Goal: Task Accomplishment & Management: Use online tool/utility

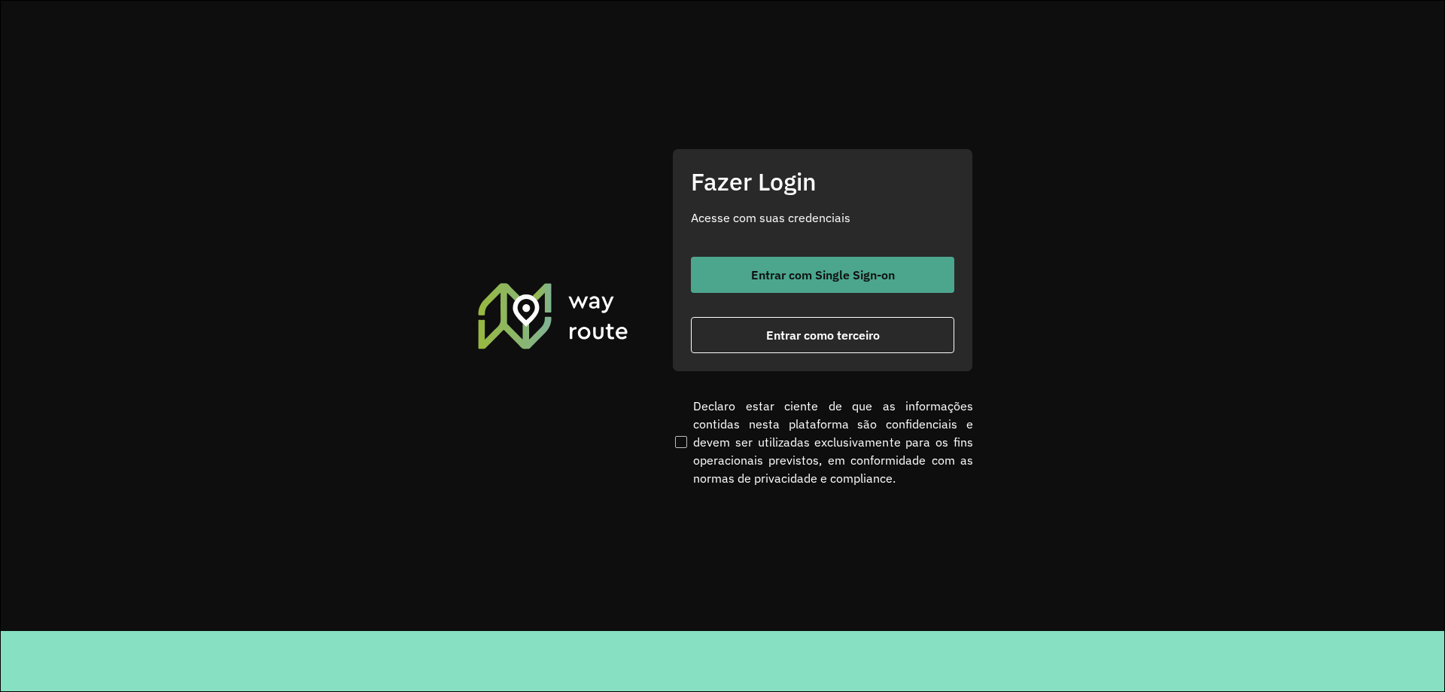
click at [787, 287] on button "Entrar com Single Sign-on" at bounding box center [822, 275] width 263 height 36
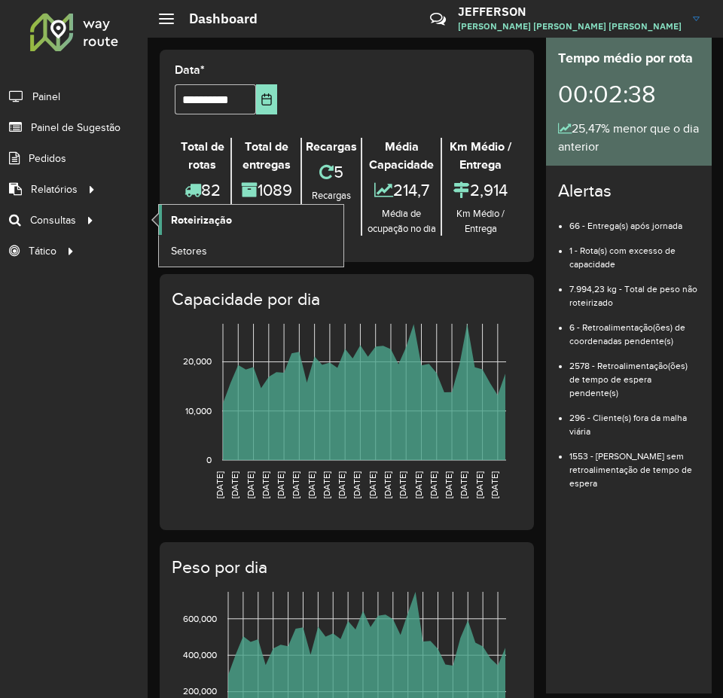
click at [181, 216] on span "Roteirização" at bounding box center [201, 220] width 61 height 16
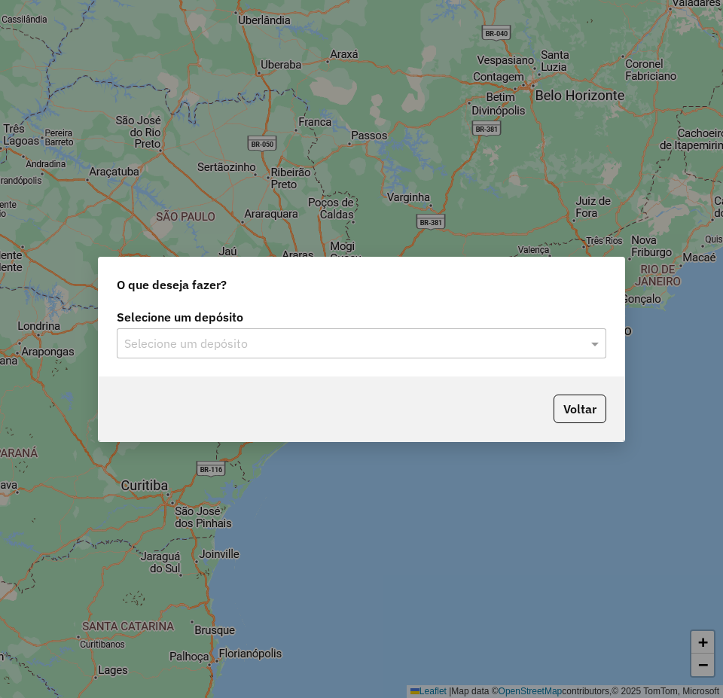
click at [229, 291] on div "O que deseja fazer?" at bounding box center [361, 281] width 525 height 48
click at [314, 330] on div "Selecione um depósito" at bounding box center [361, 343] width 489 height 30
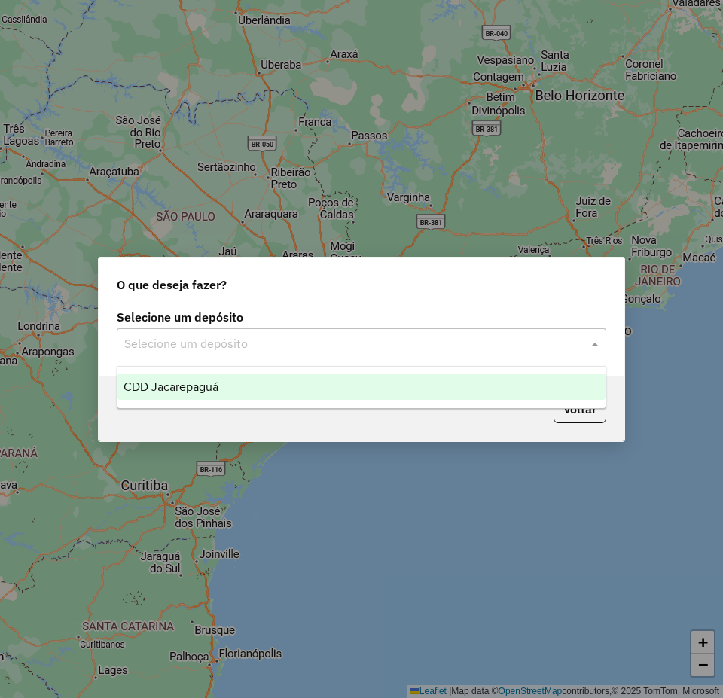
click at [296, 398] on div "CDD Jacarepaguá" at bounding box center [361, 387] width 488 height 26
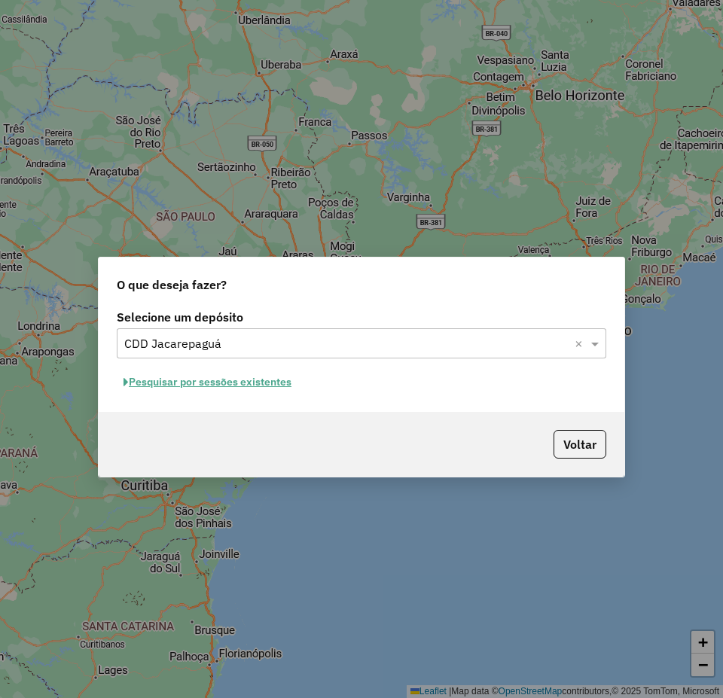
click at [277, 393] on button "Pesquisar por sessões existentes" at bounding box center [207, 381] width 181 height 23
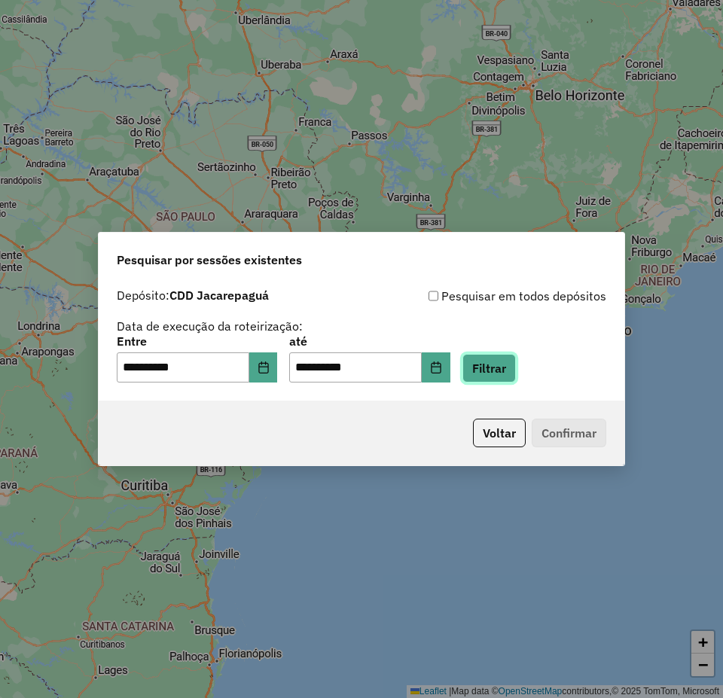
click at [489, 378] on button "Filtrar" at bounding box center [488, 368] width 53 height 29
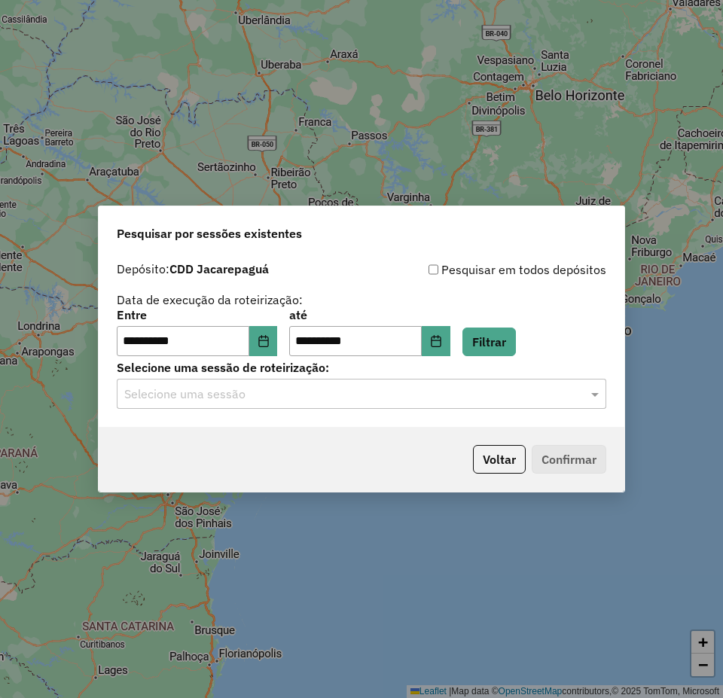
click at [525, 413] on div "**********" at bounding box center [361, 340] width 525 height 172
click at [516, 399] on input "text" at bounding box center [346, 394] width 444 height 18
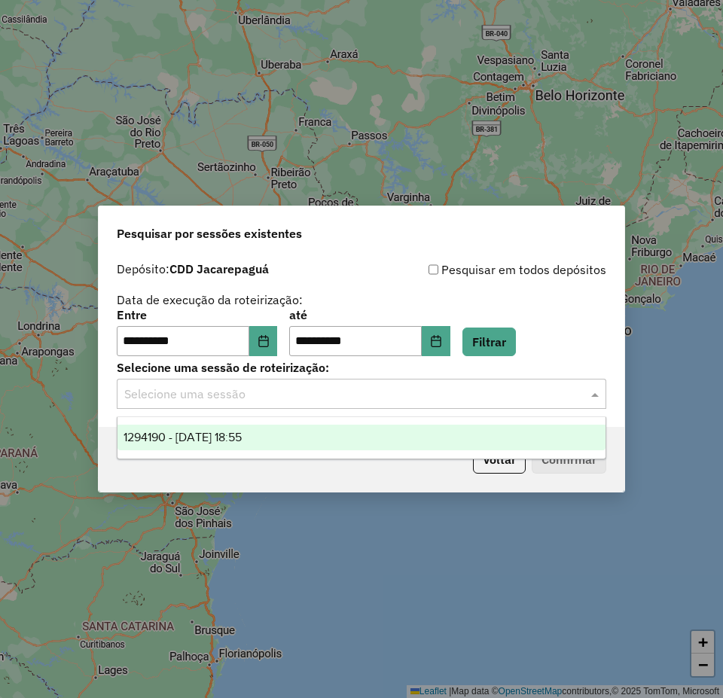
click at [471, 438] on div "1294190 - 14/10/2025 18:55" at bounding box center [361, 438] width 488 height 26
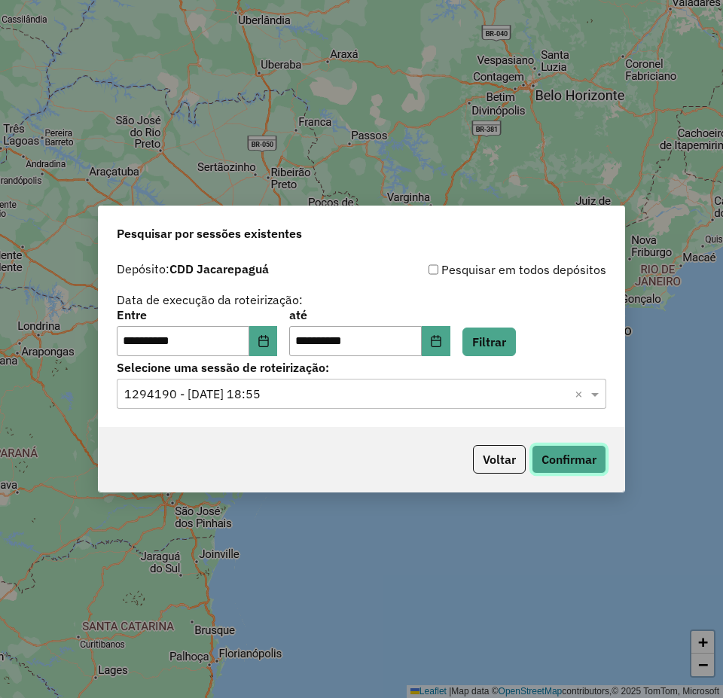
click at [547, 452] on button "Confirmar" at bounding box center [569, 459] width 75 height 29
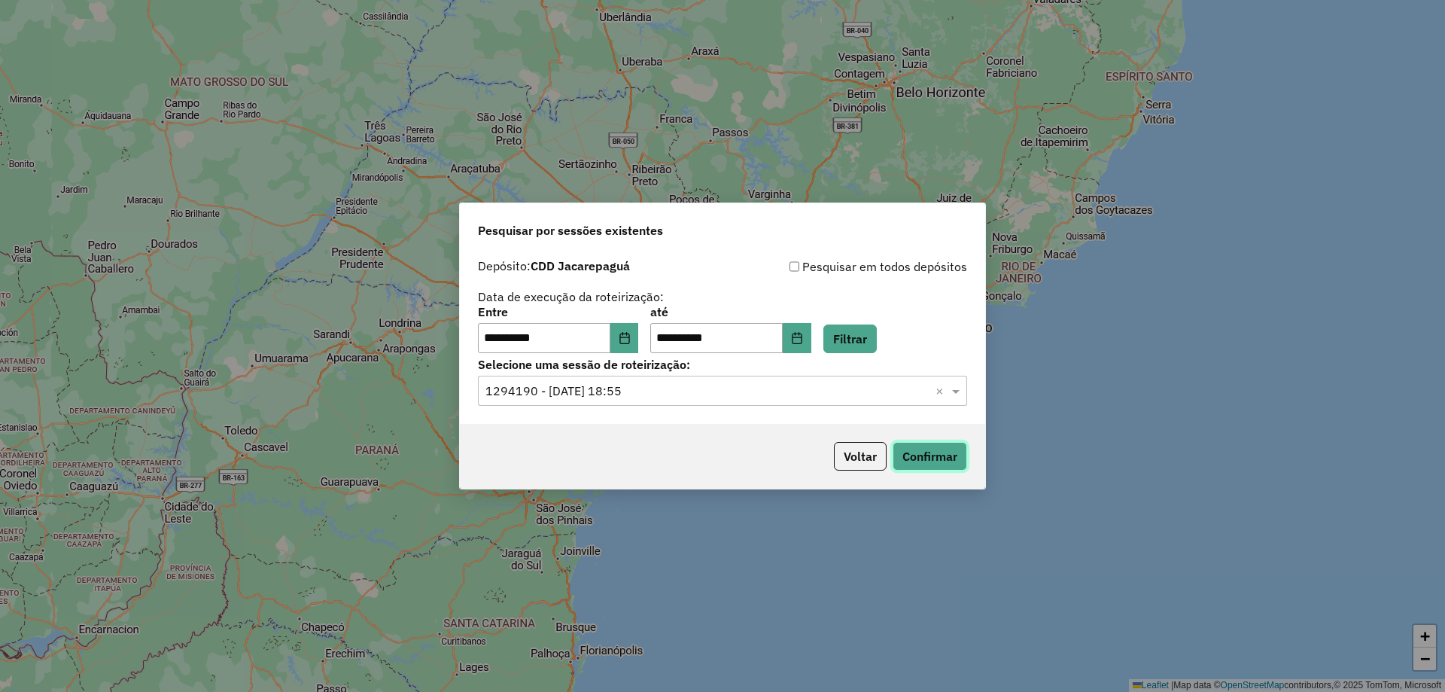
click at [722, 457] on button "Confirmar" at bounding box center [930, 456] width 75 height 29
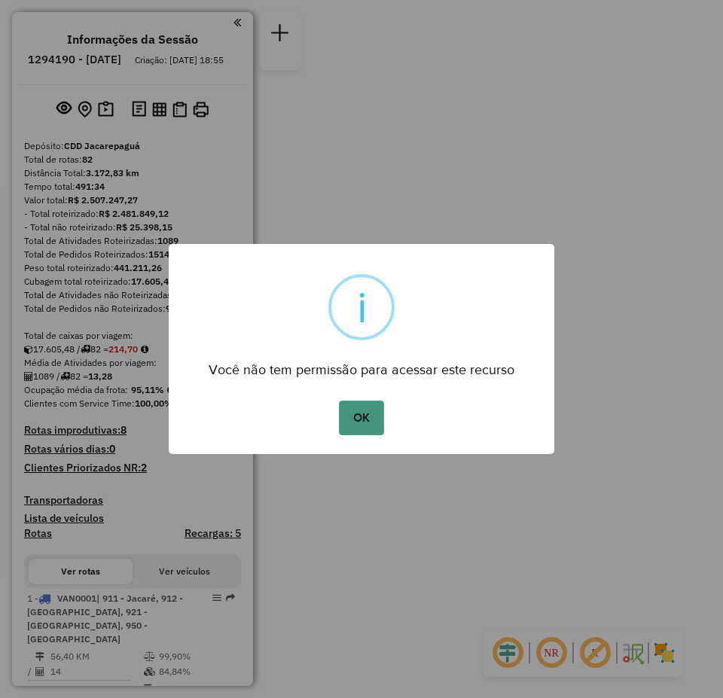
click at [367, 401] on button "OK" at bounding box center [361, 418] width 44 height 35
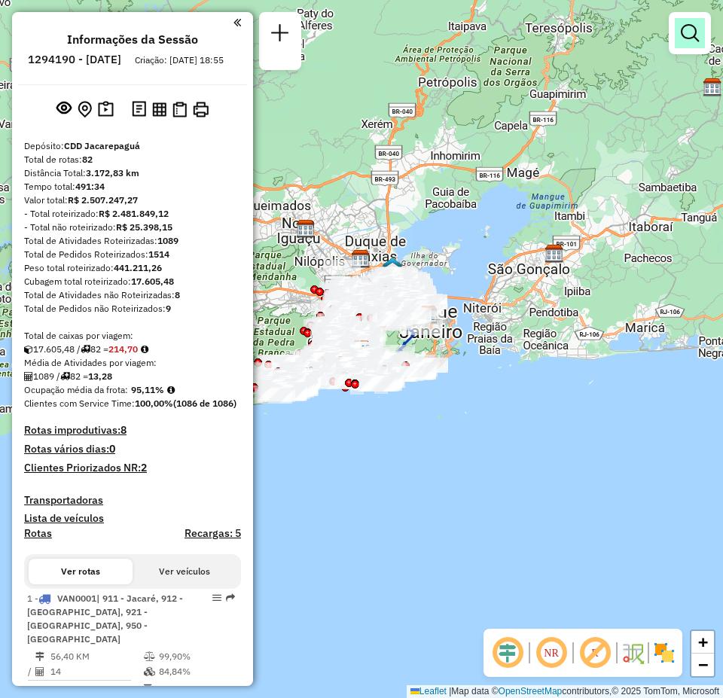
click at [683, 41] on em at bounding box center [690, 33] width 18 height 18
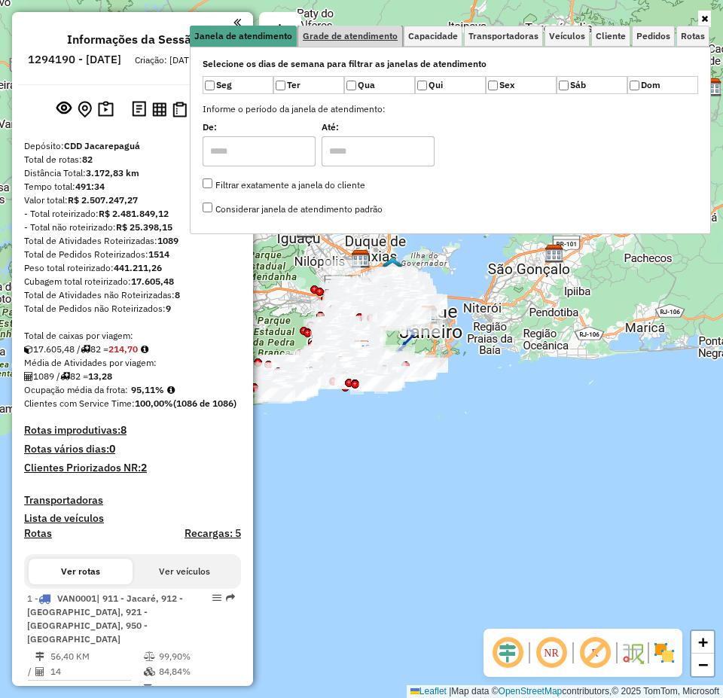
click at [381, 41] on link "Grade de atendimento" at bounding box center [350, 36] width 104 height 21
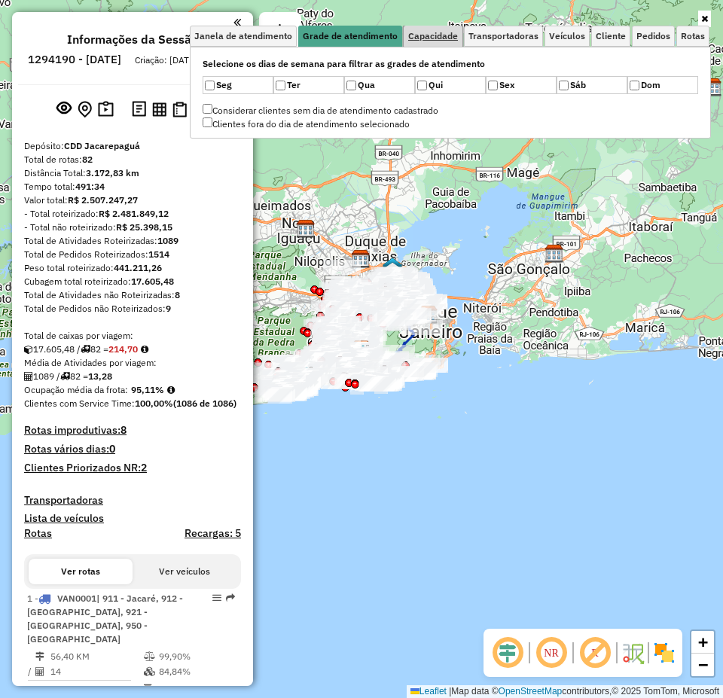
click at [417, 37] on span "Capacidade" at bounding box center [433, 36] width 50 height 9
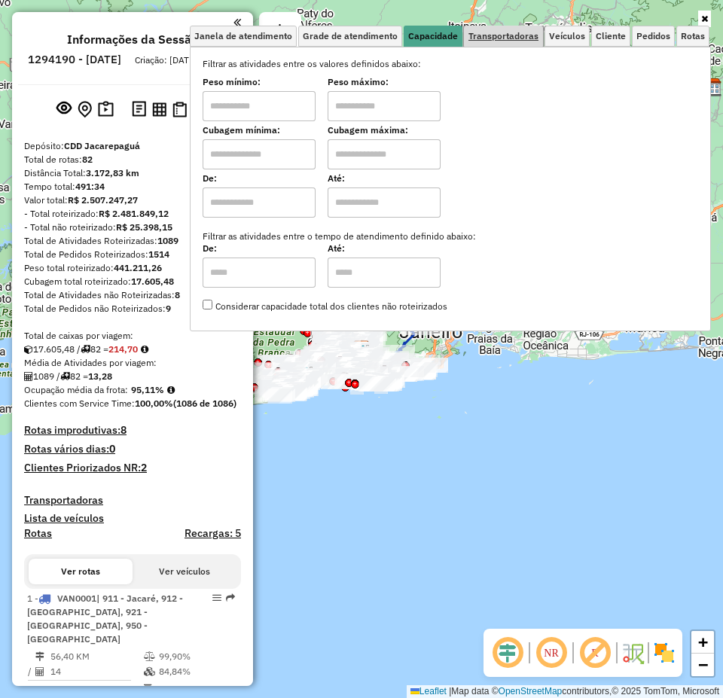
click at [477, 35] on span "Transportadoras" at bounding box center [503, 36] width 70 height 9
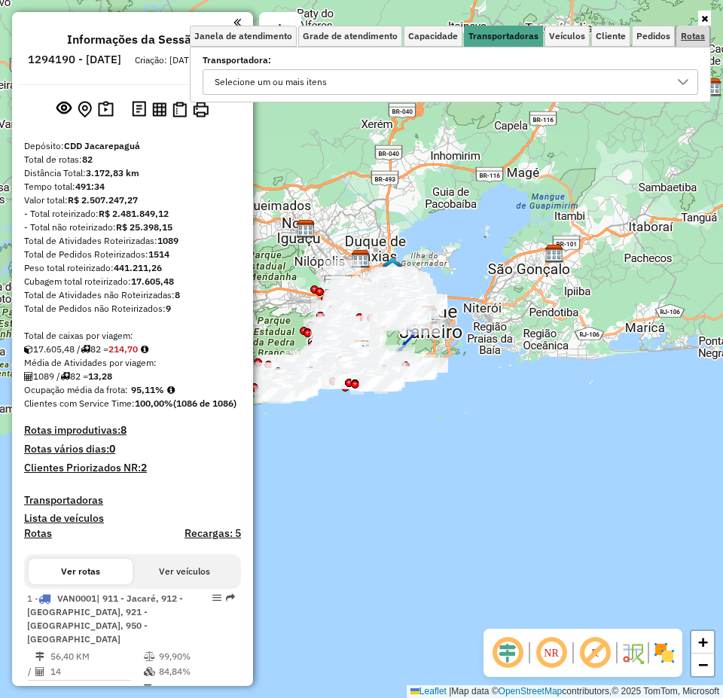
click at [703, 41] on link "Rotas" at bounding box center [692, 36] width 33 height 21
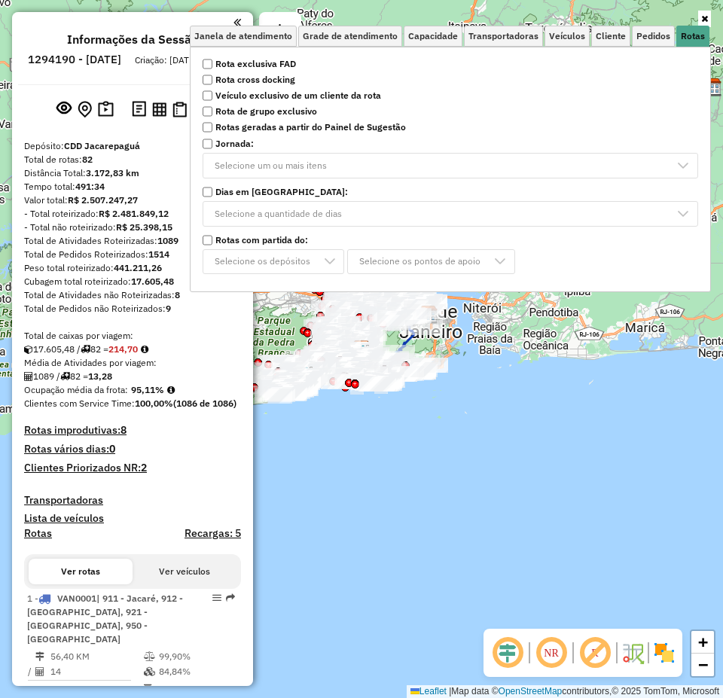
click at [699, 17] on link at bounding box center [704, 19] width 13 height 17
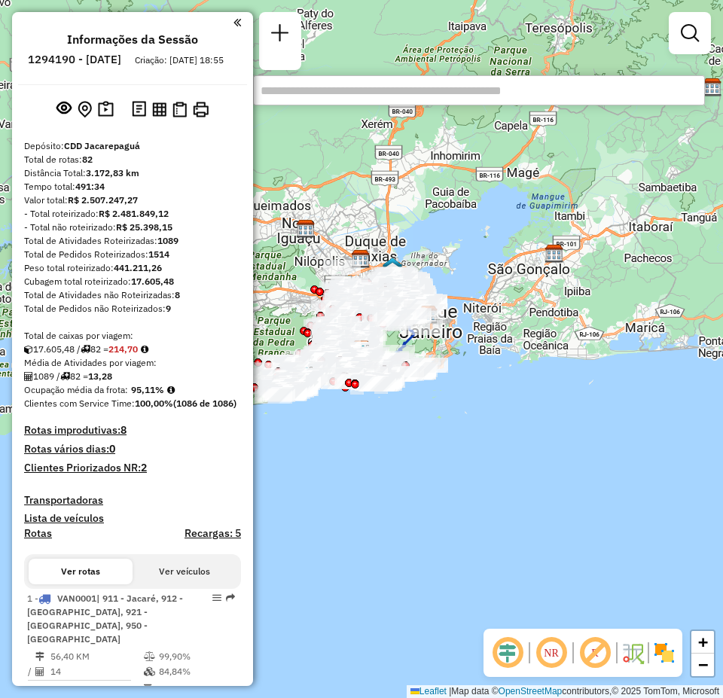
paste input "******"
type input "******"
paste input "******"
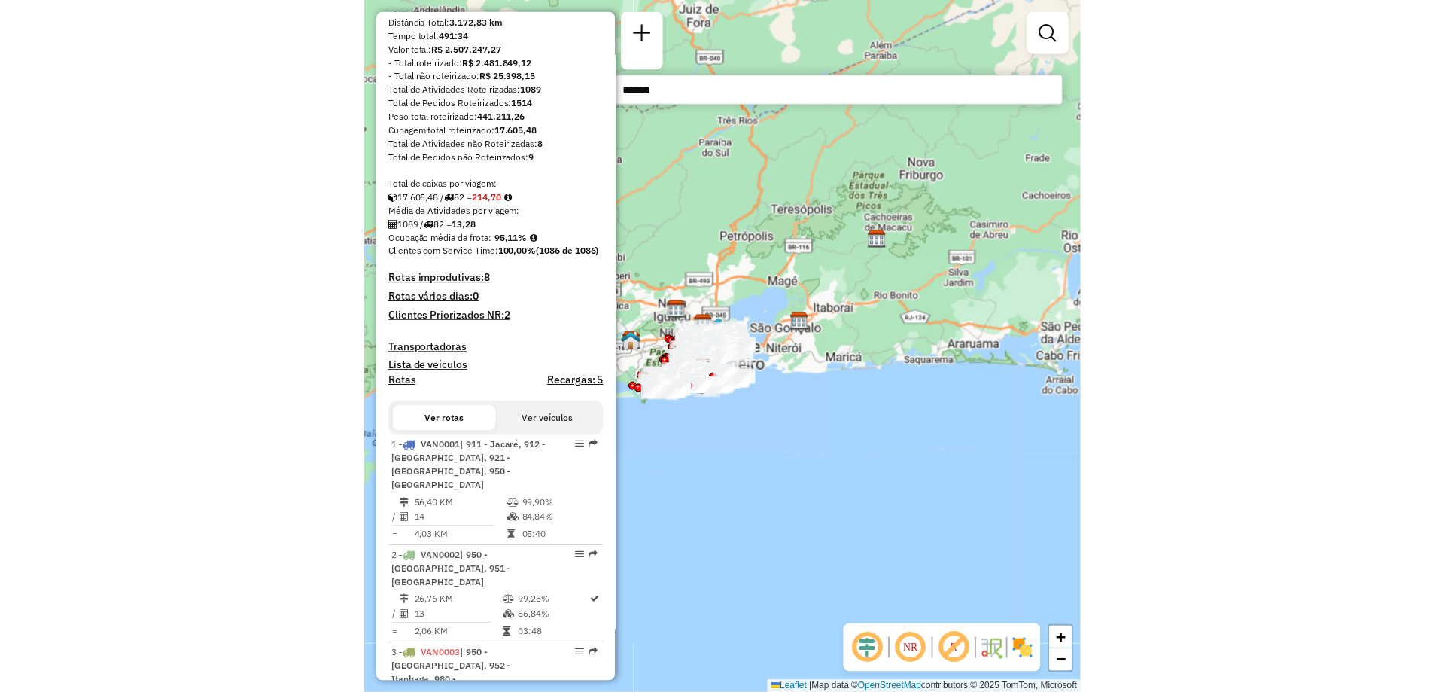
scroll to position [226, 0]
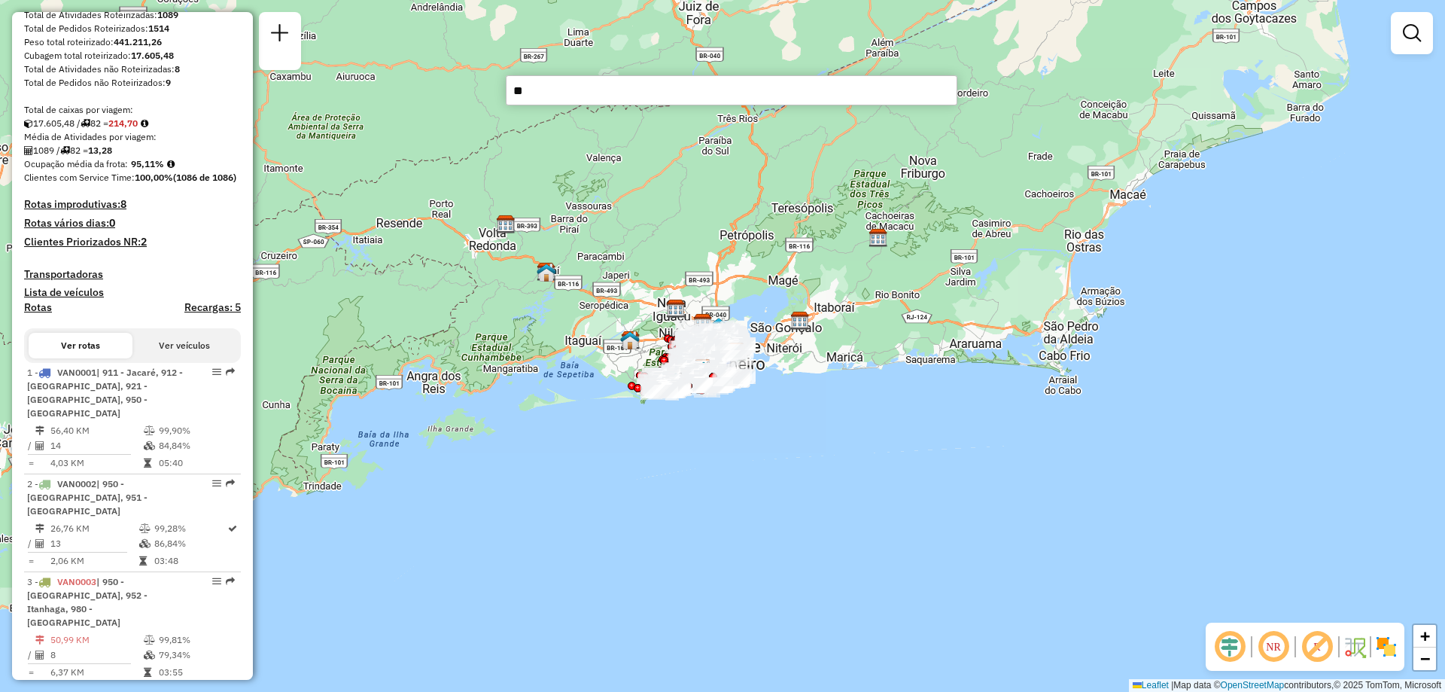
type input "*"
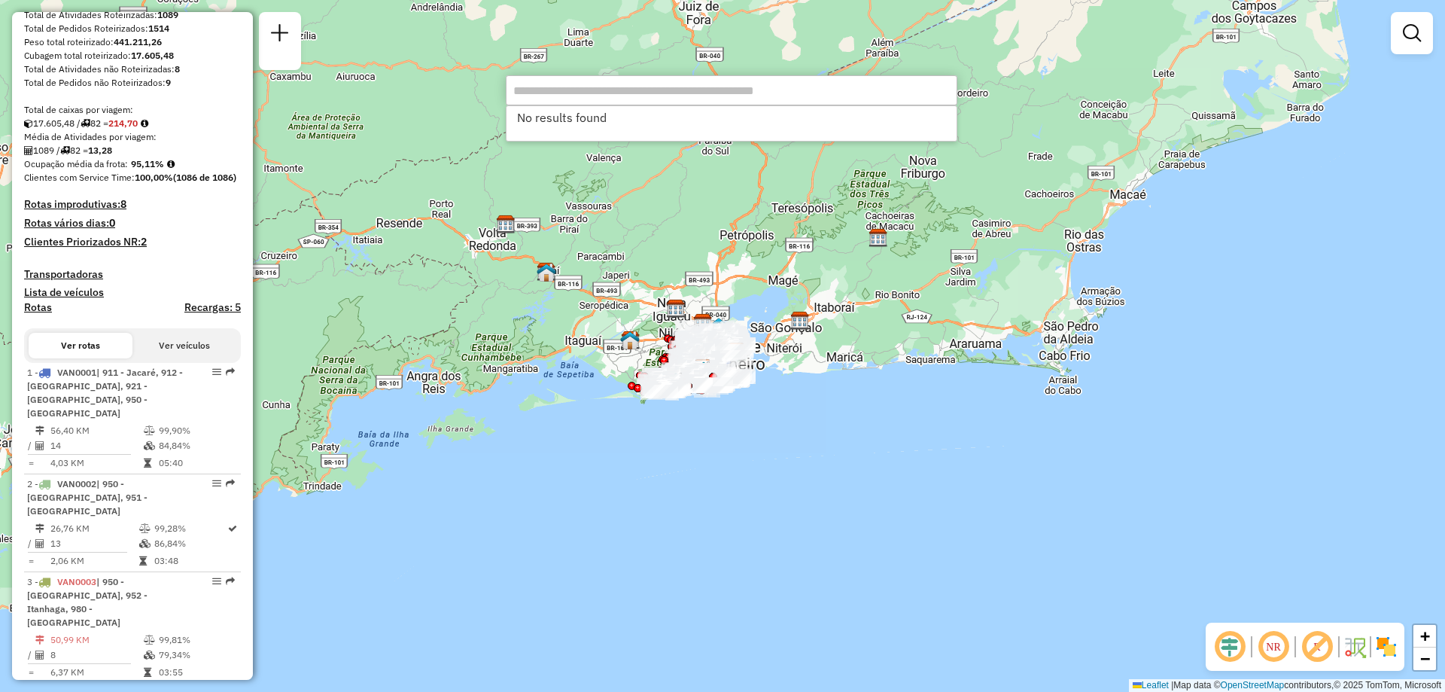
click at [722, 42] on div at bounding box center [1412, 33] width 42 height 42
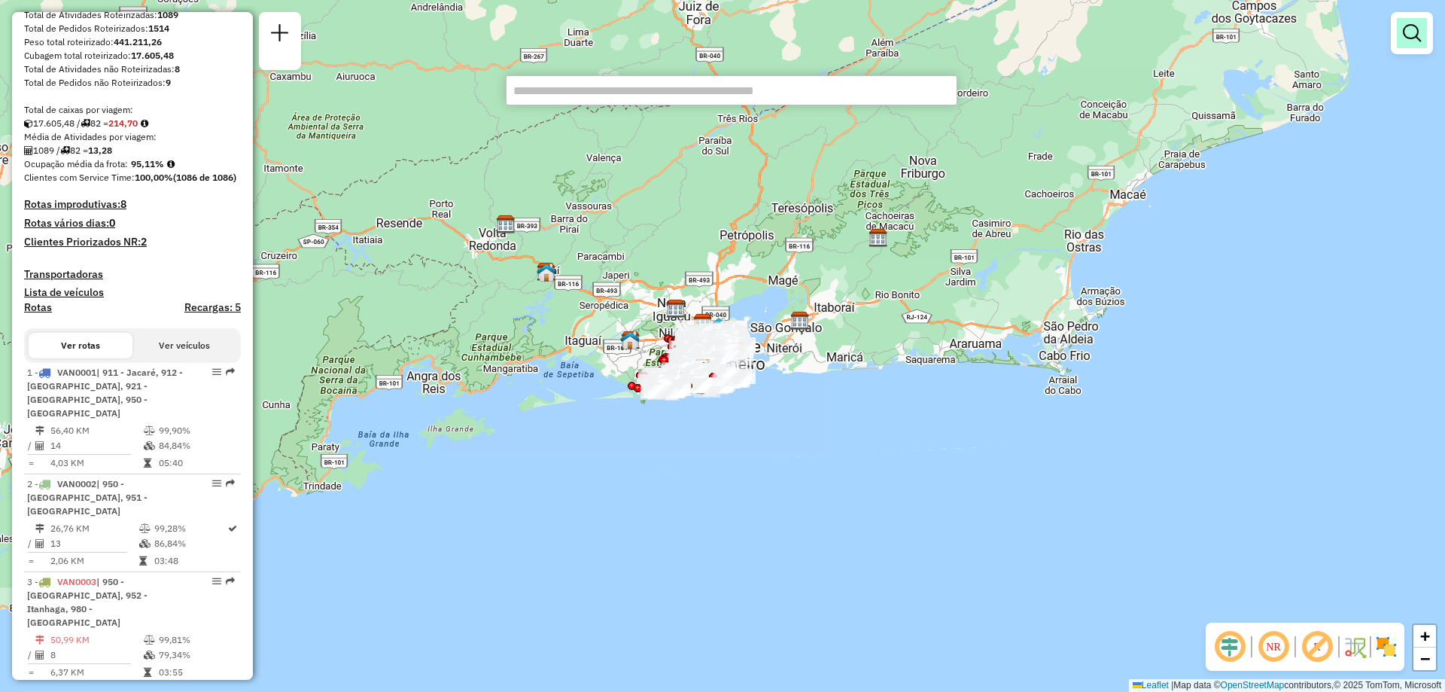
click at [722, 37] on em at bounding box center [1412, 33] width 18 height 18
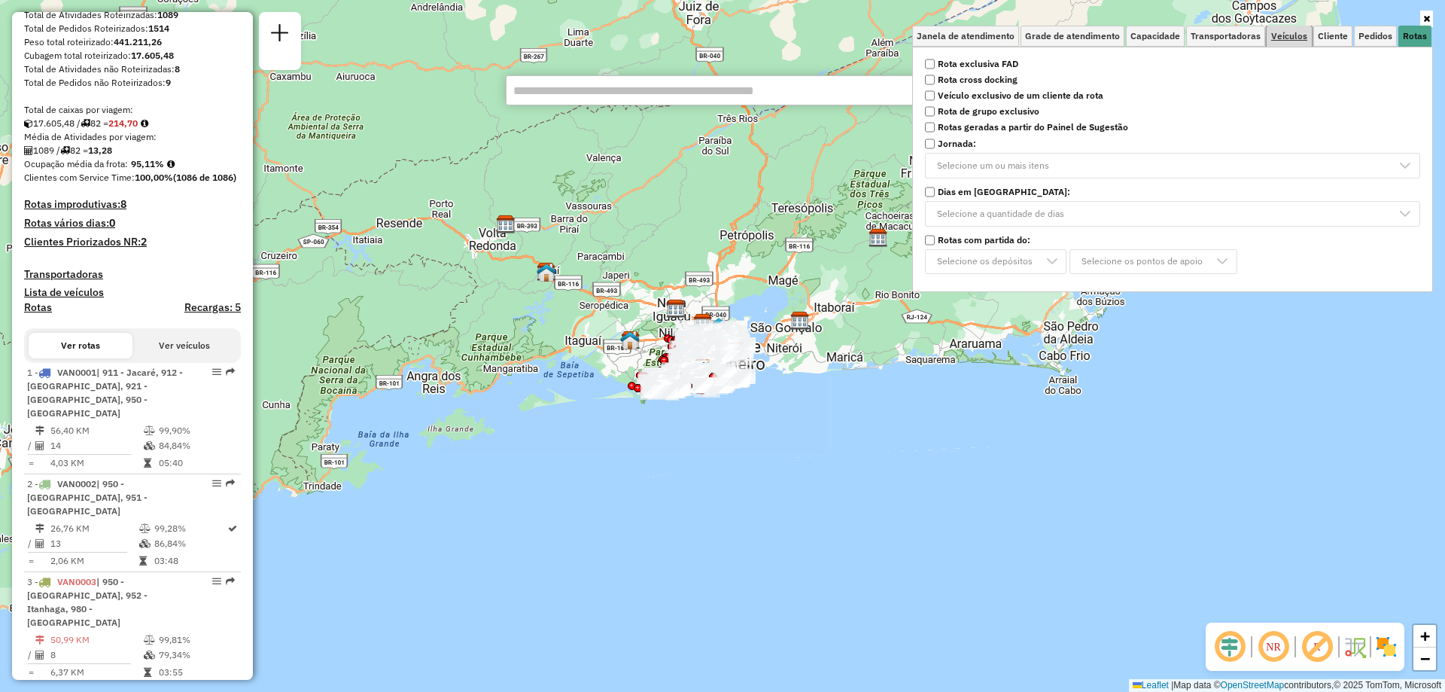
click at [722, 37] on span "Veículos" at bounding box center [1290, 36] width 36 height 9
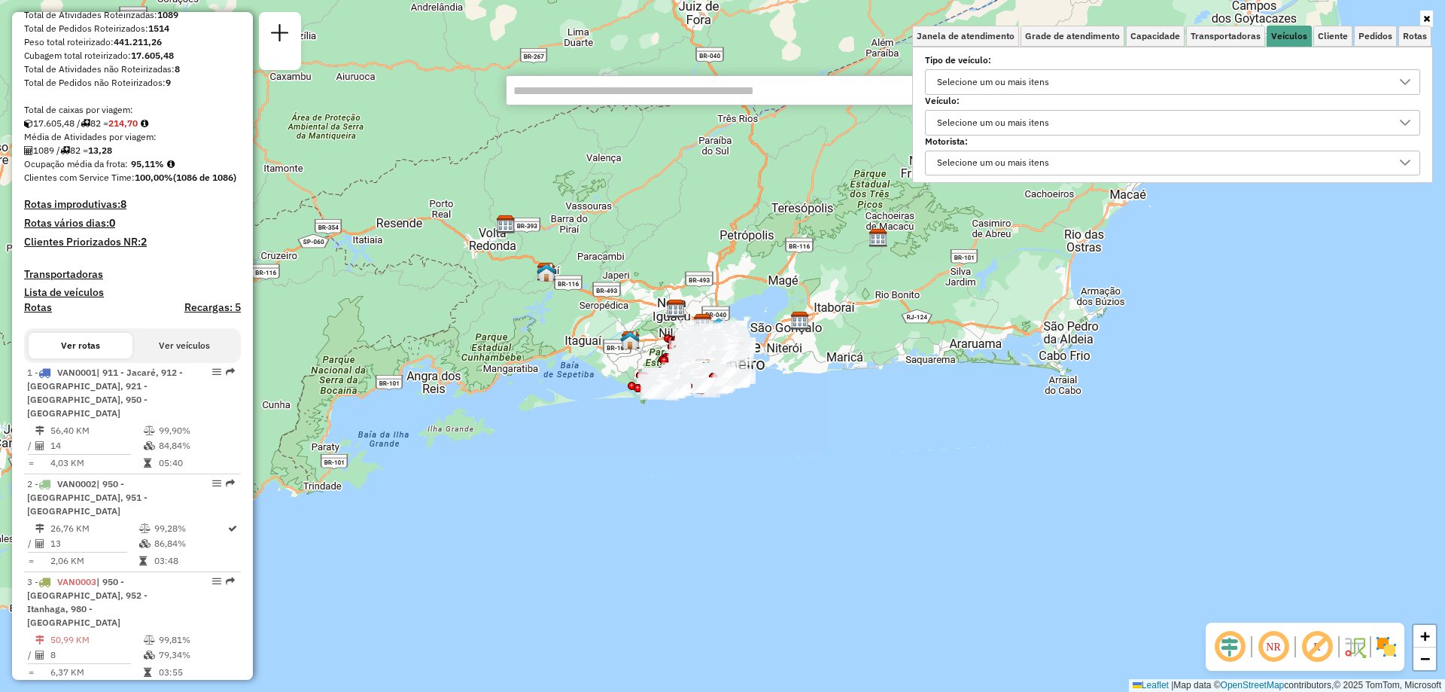
click at [722, 158] on div "Selecione um ou mais itens" at bounding box center [993, 163] width 123 height 24
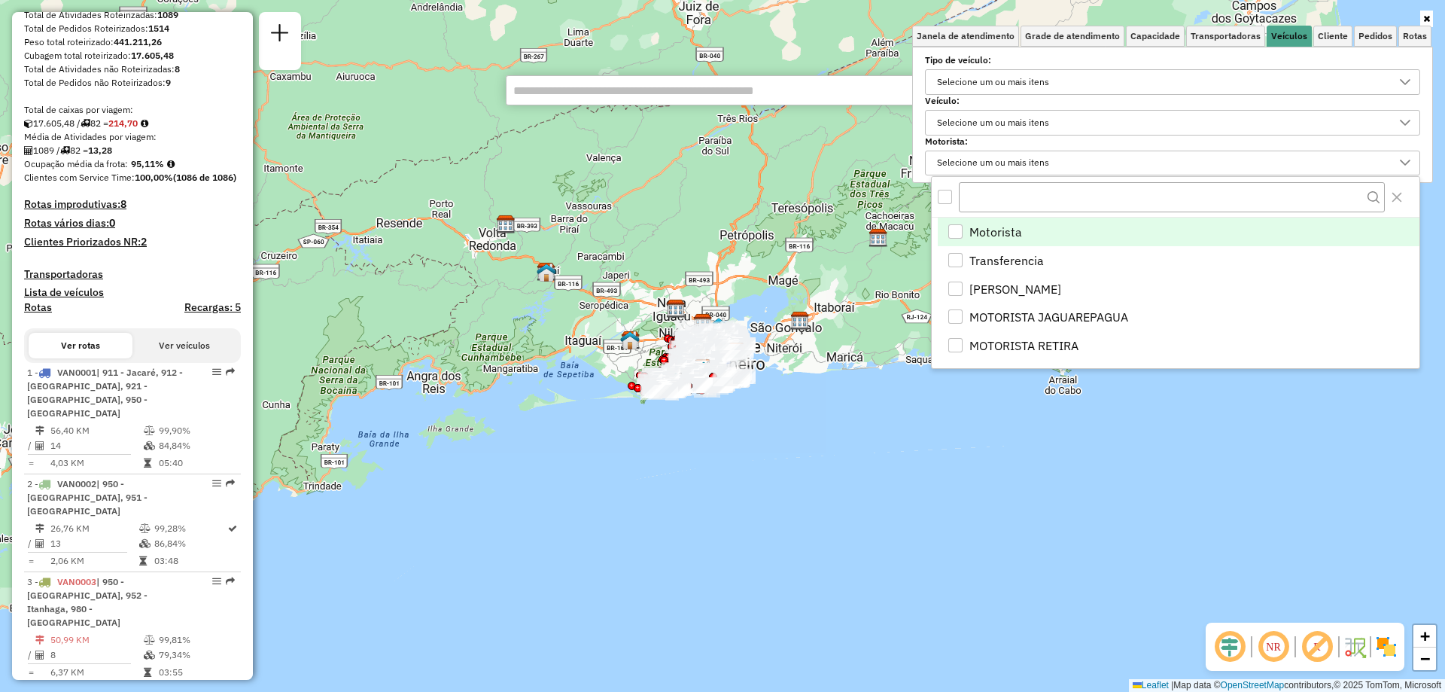
scroll to position [9, 52]
click at [722, 117] on div "Selecione um ou mais itens" at bounding box center [993, 123] width 123 height 24
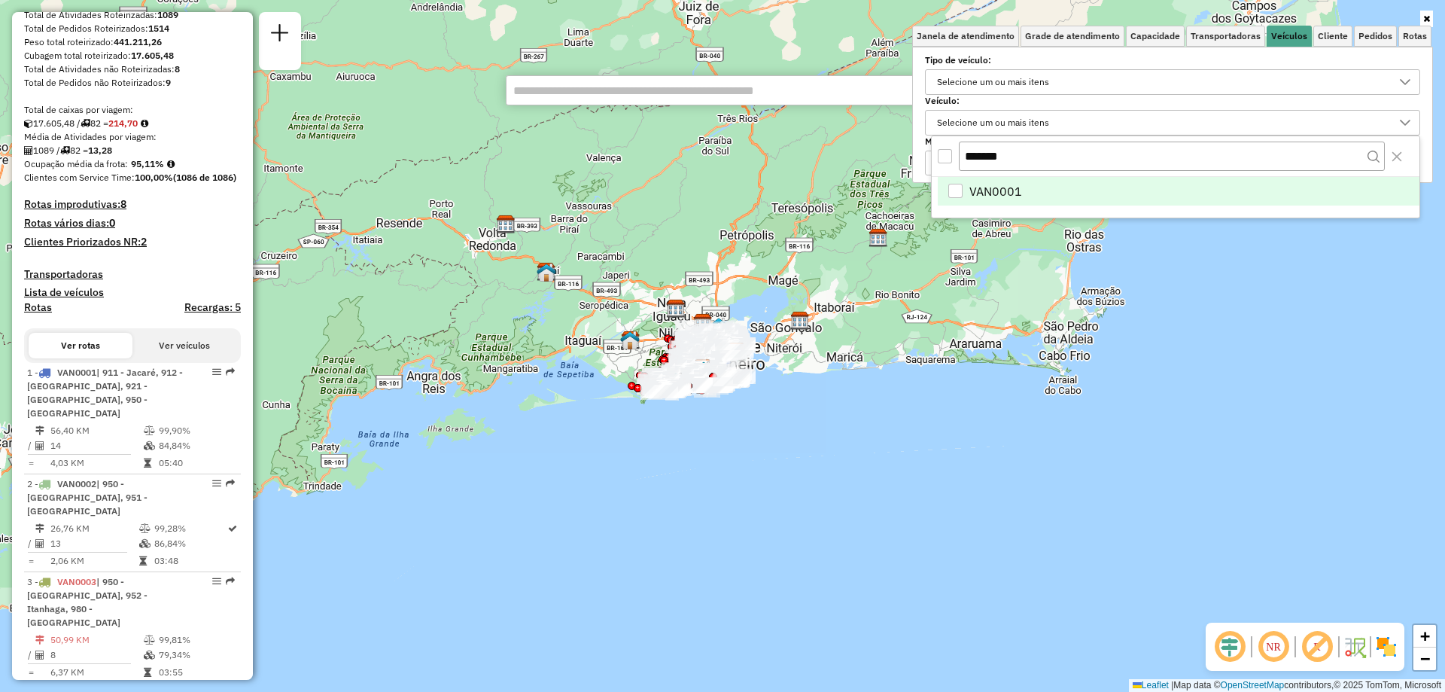
type input "*******"
click at [722, 189] on div "VAN0001" at bounding box center [956, 191] width 14 height 14
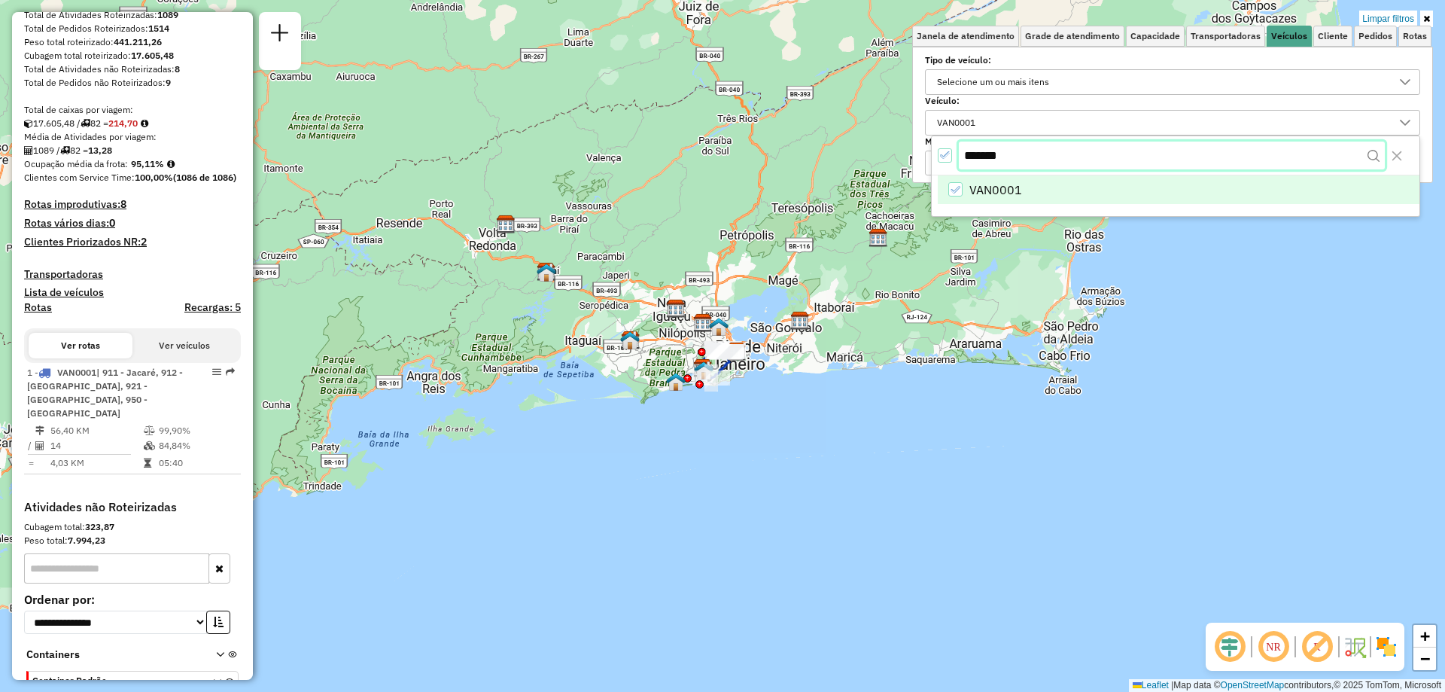
click at [722, 163] on input "*******" at bounding box center [1172, 156] width 426 height 29
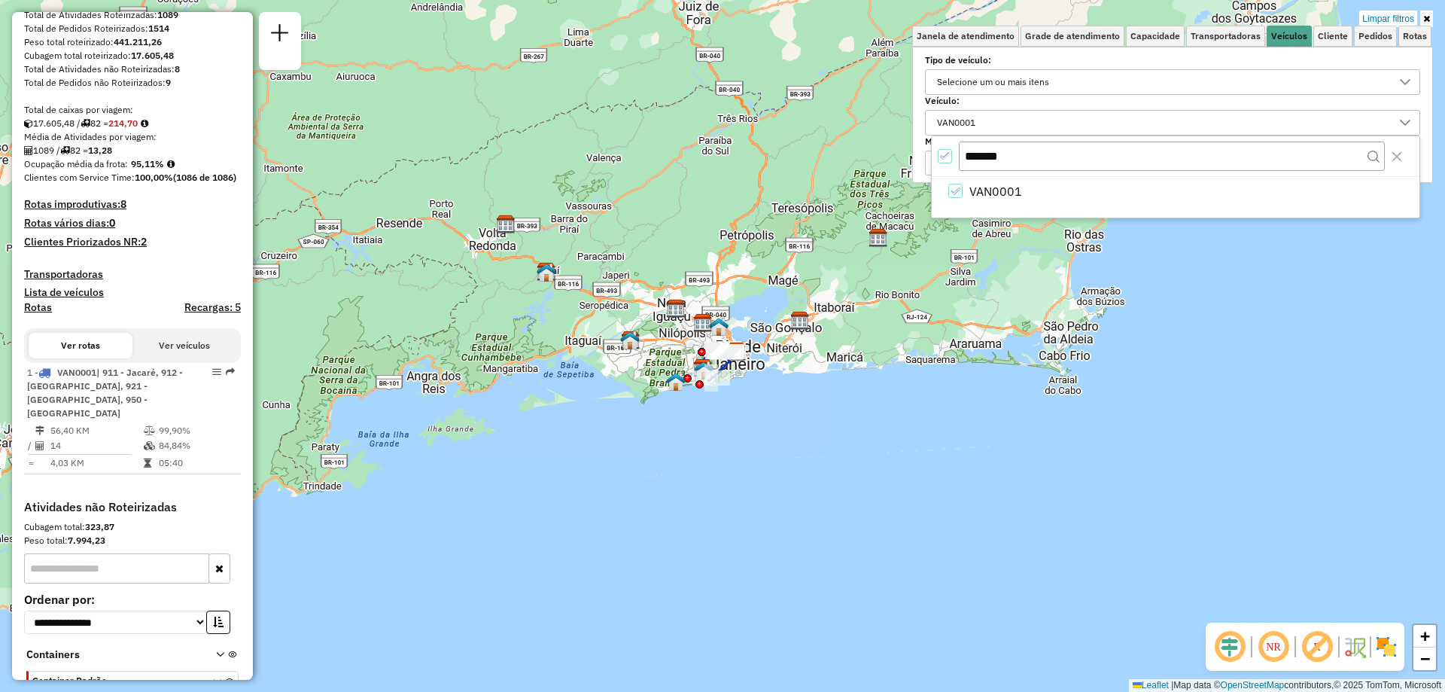
click at [722, 456] on div "Limpar filtros Janela de atendimento Grade de atendimento Capacidade Transporta…" at bounding box center [722, 346] width 1445 height 692
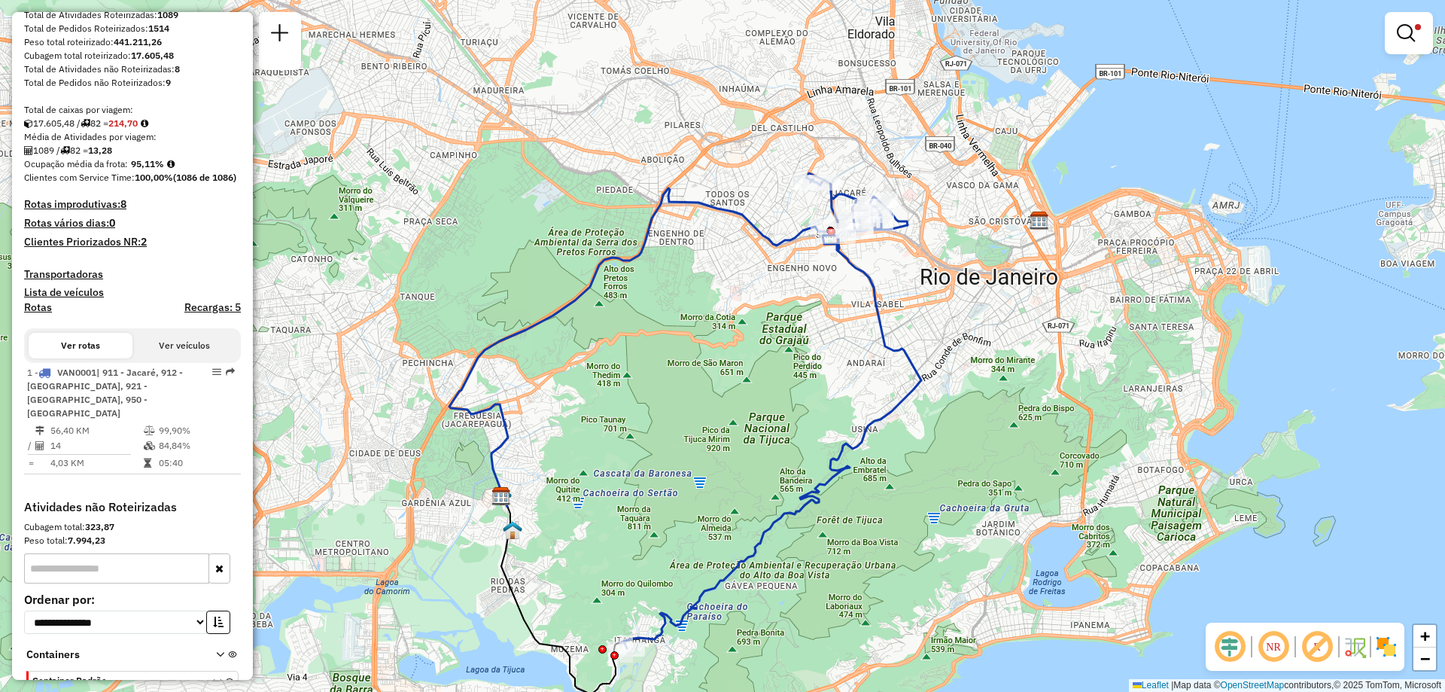
click at [722, 244] on icon at bounding box center [639, 347] width 380 height 318
select select "**********"
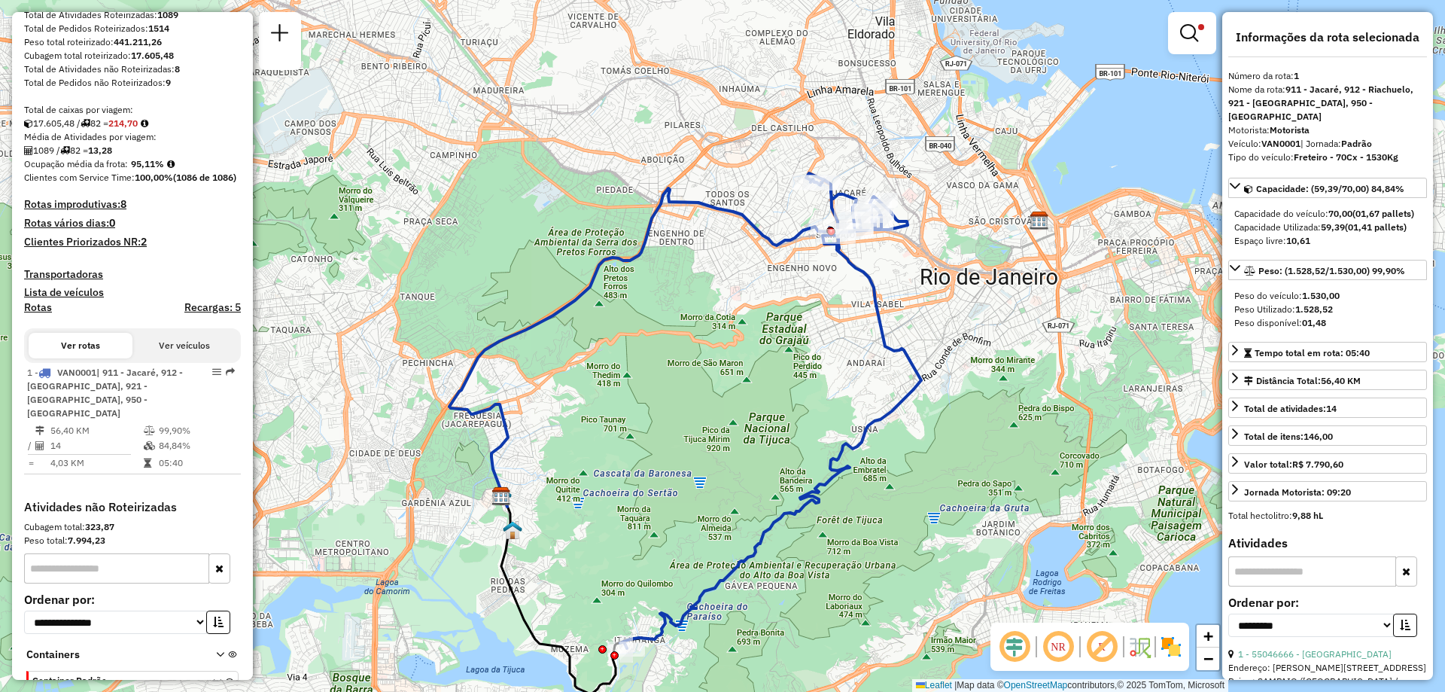
scroll to position [297, 0]
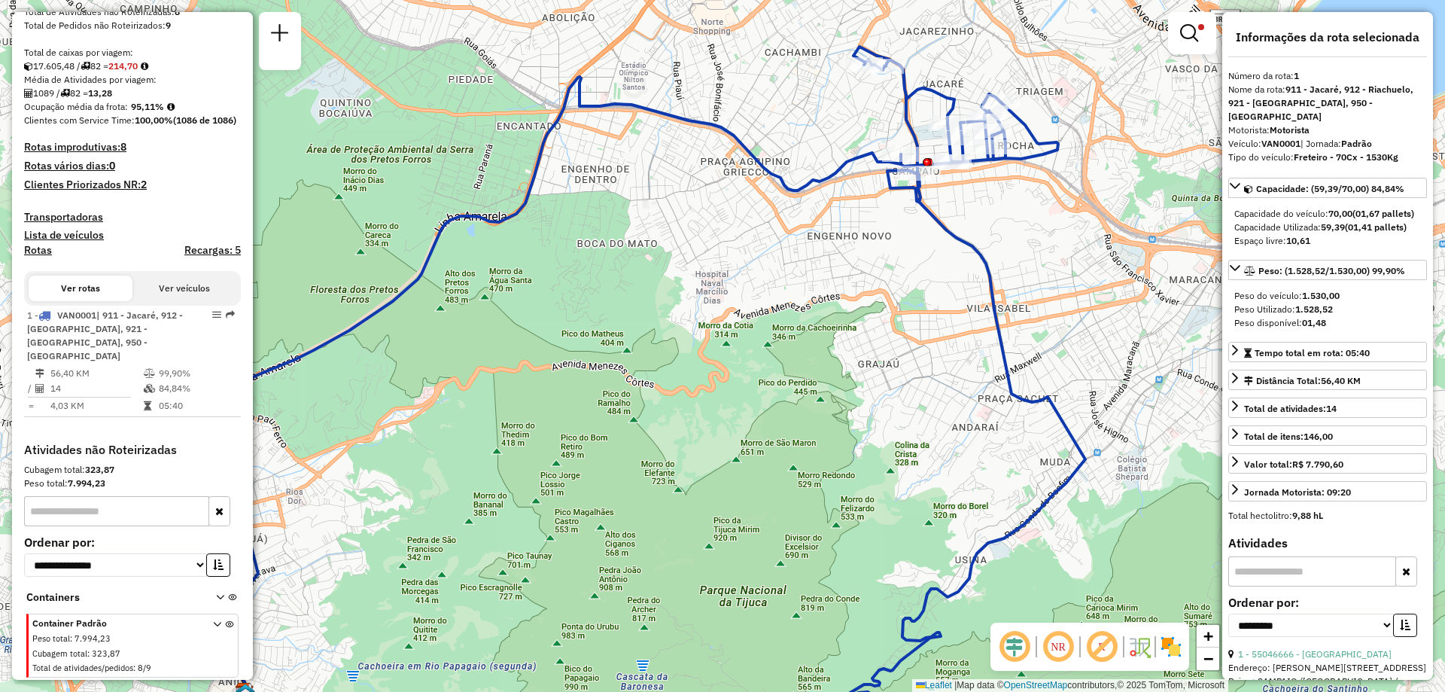
click at [722, 49] on div at bounding box center [1192, 33] width 48 height 42
click at [722, 35] on em at bounding box center [1189, 33] width 18 height 18
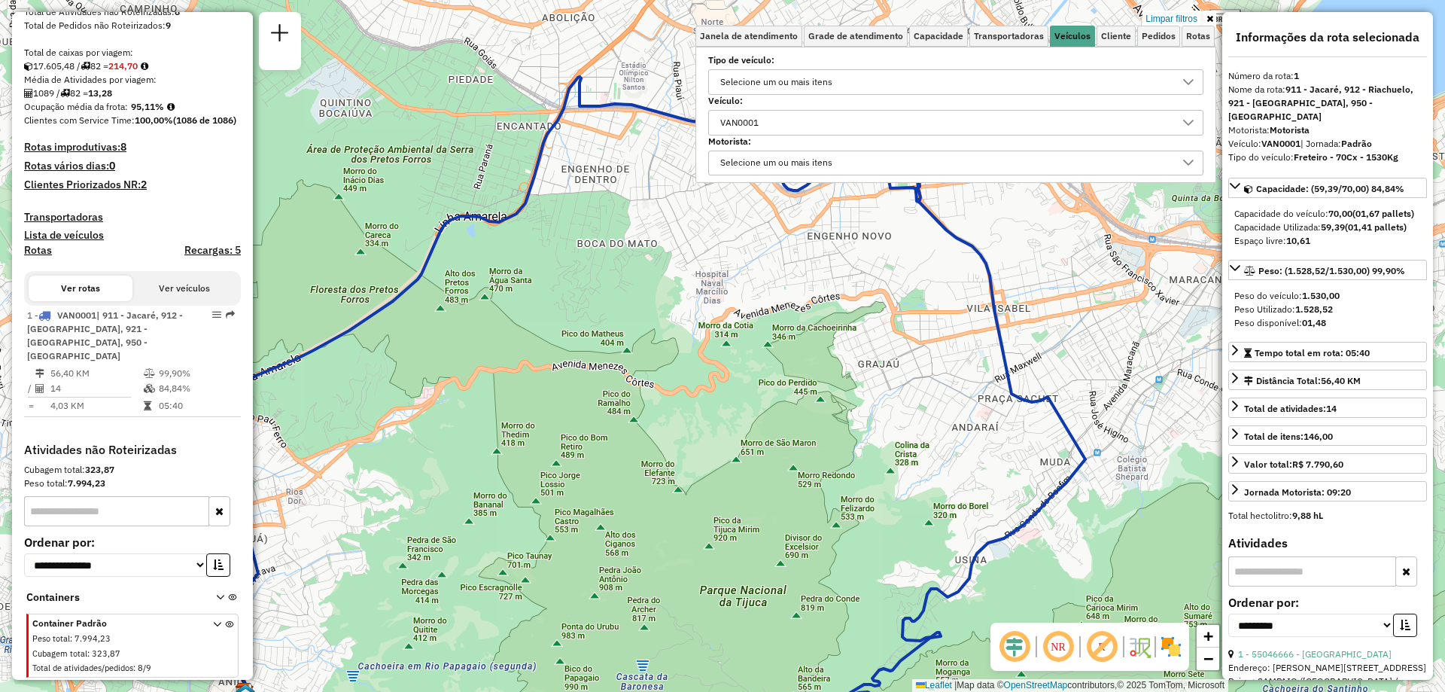
click at [722, 121] on div at bounding box center [1188, 123] width 29 height 24
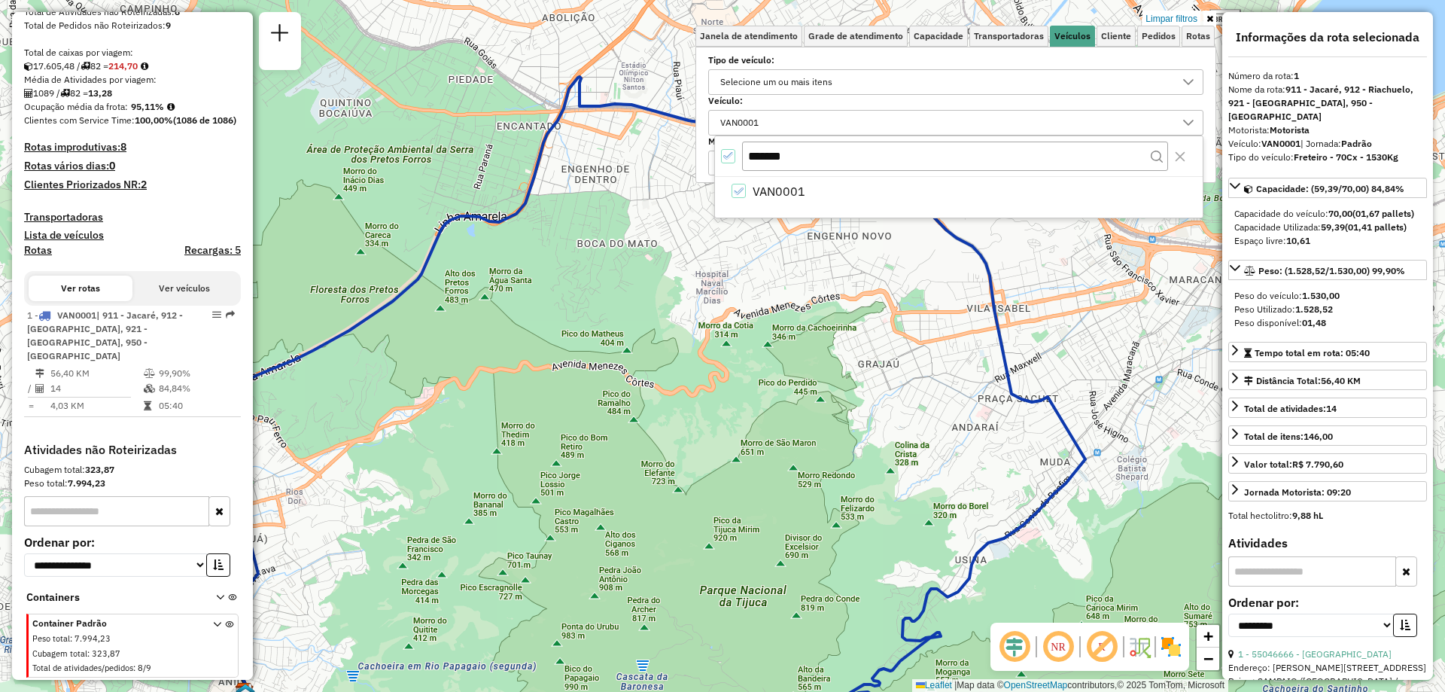
click at [722, 156] on icon "All items selected" at bounding box center [728, 156] width 11 height 11
click at [722, 35] on span "Cliente" at bounding box center [1116, 36] width 30 height 9
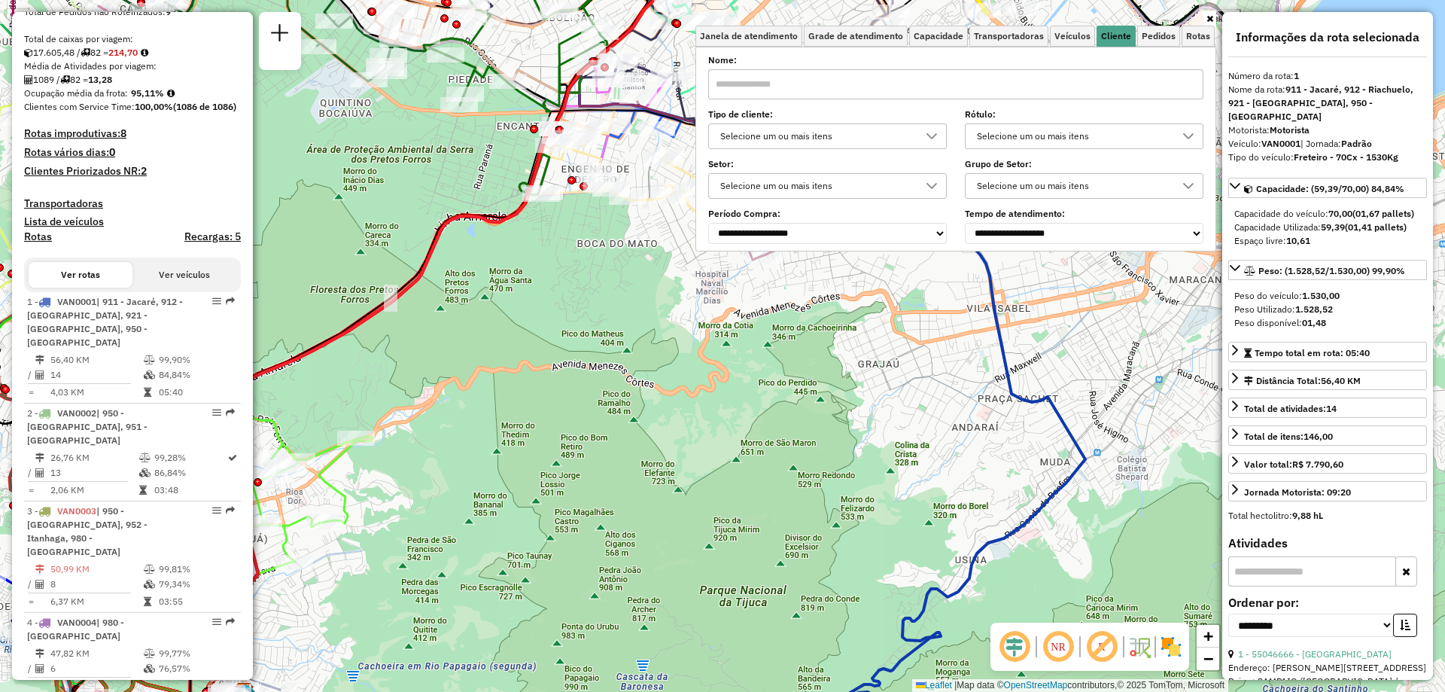
click at [722, 90] on input "text" at bounding box center [955, 84] width 495 height 30
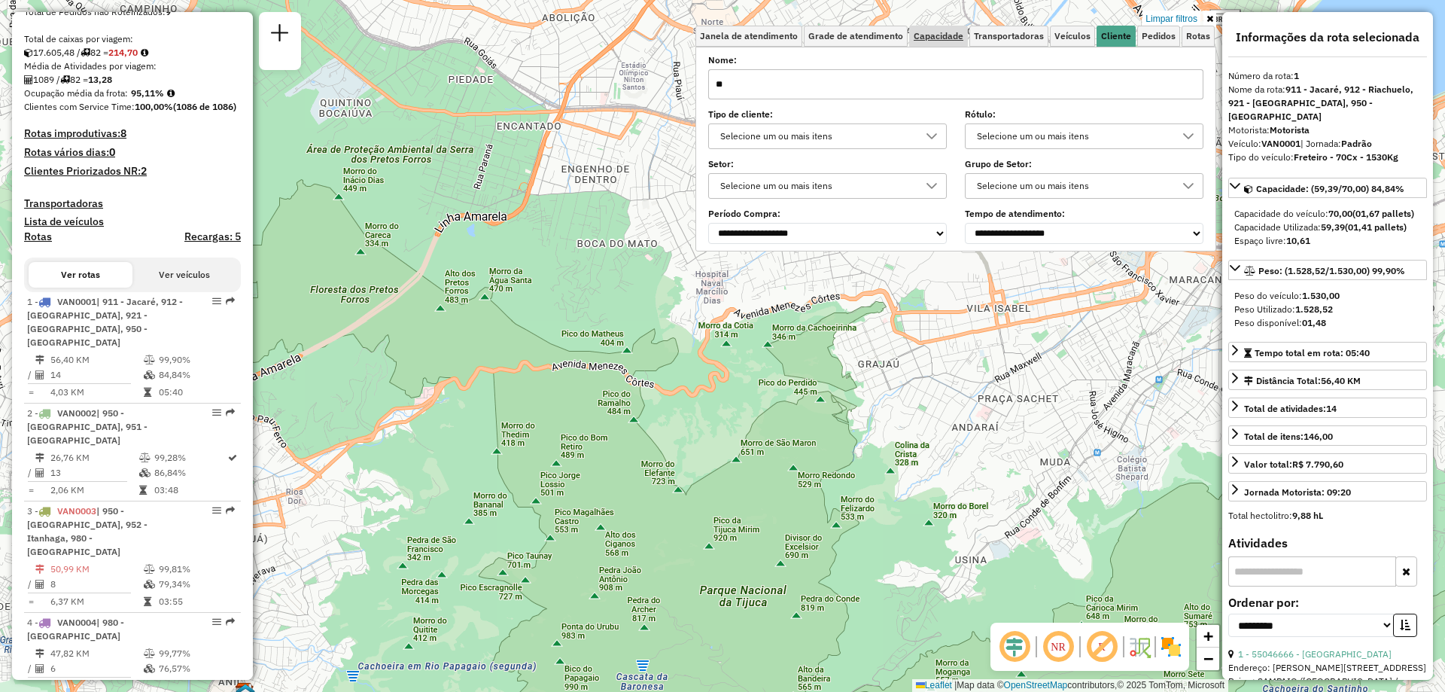
type input "*"
click at [722, 43] on link "Transportadoras" at bounding box center [1009, 36] width 79 height 21
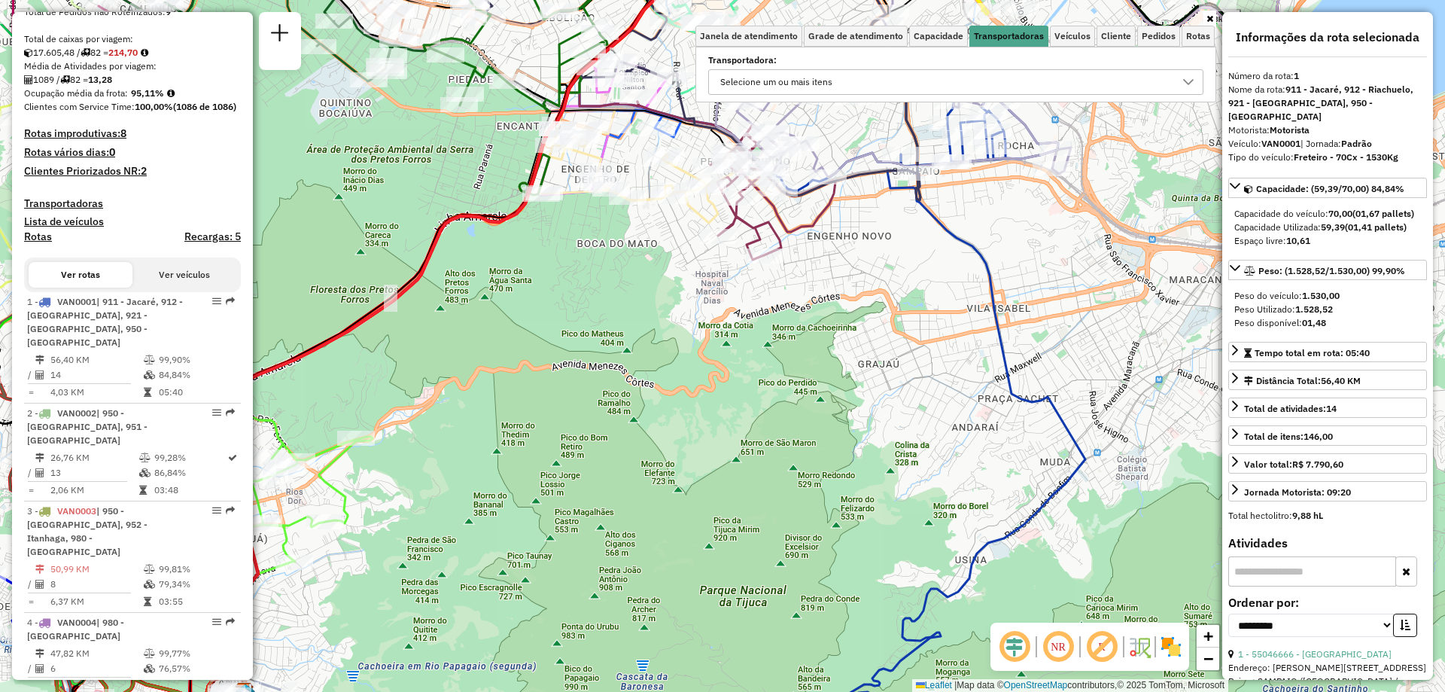
click at [722, 87] on div "Selecione um ou mais itens" at bounding box center [776, 82] width 123 height 24
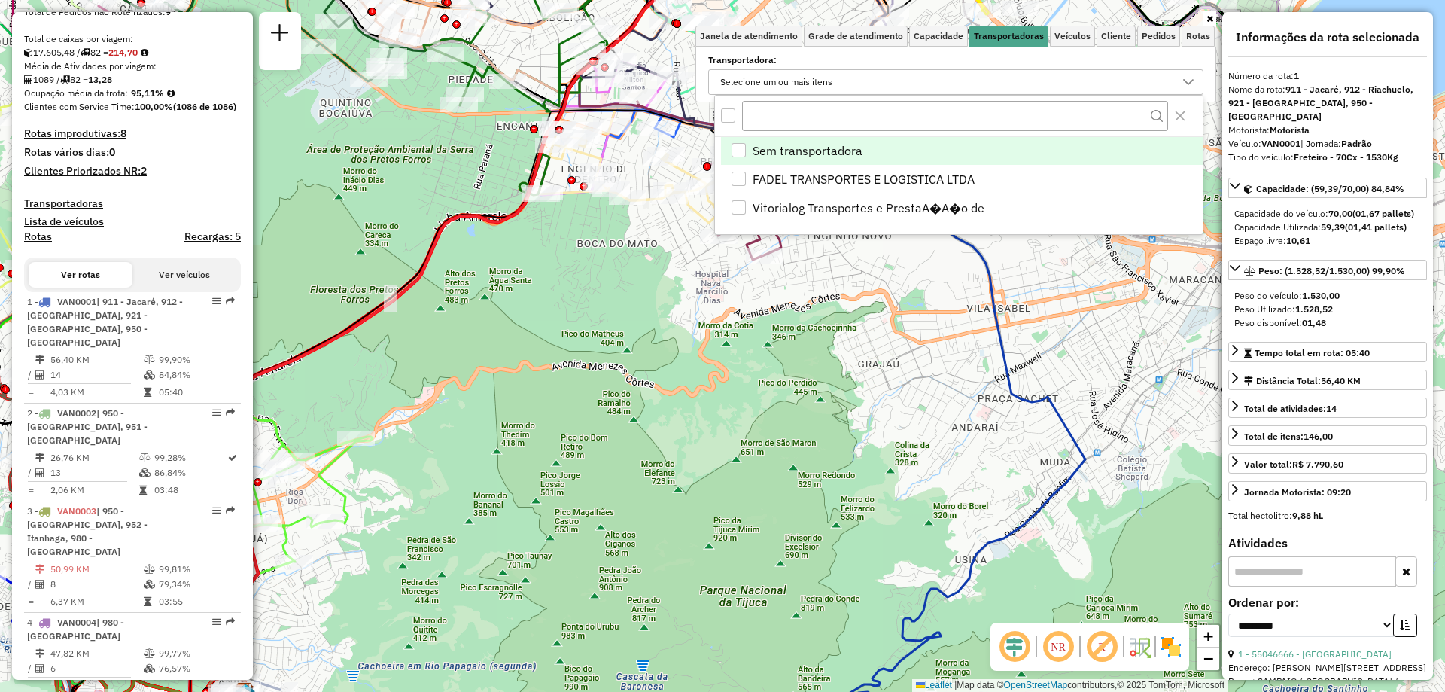
scroll to position [9, 52]
click at [722, 29] on link "Veículos" at bounding box center [1072, 36] width 45 height 21
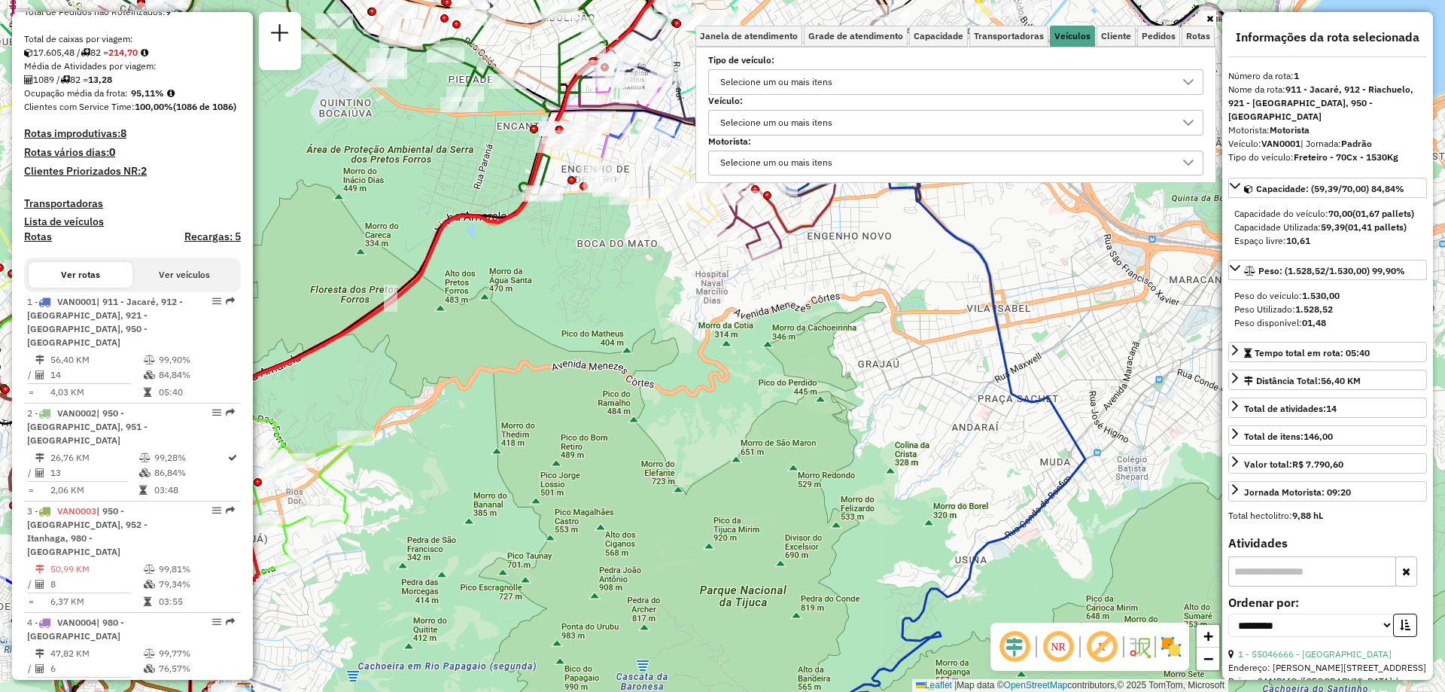
drag, startPoint x: 770, startPoint y: 131, endPoint x: 776, endPoint y: 126, distance: 8.0
click at [722, 130] on div "Selecione um ou mais itens" at bounding box center [776, 123] width 123 height 24
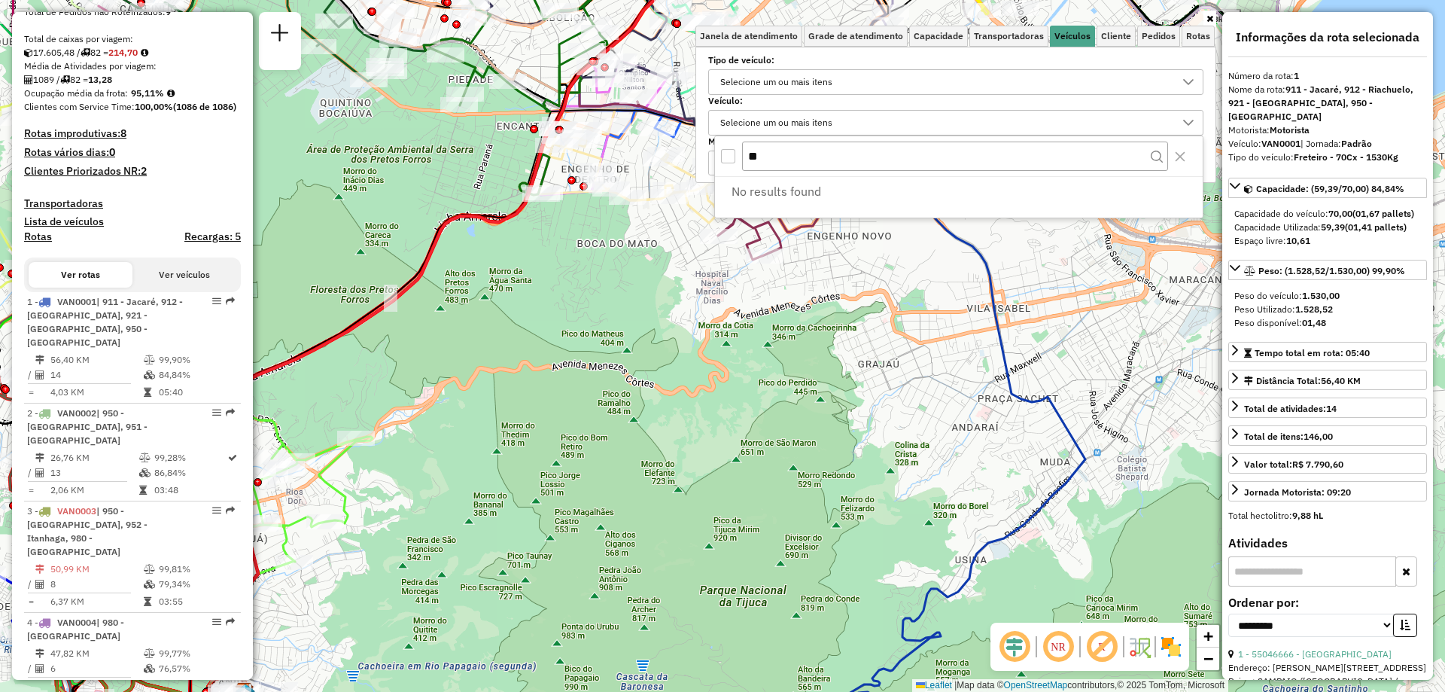
type input "*"
type input "*******"
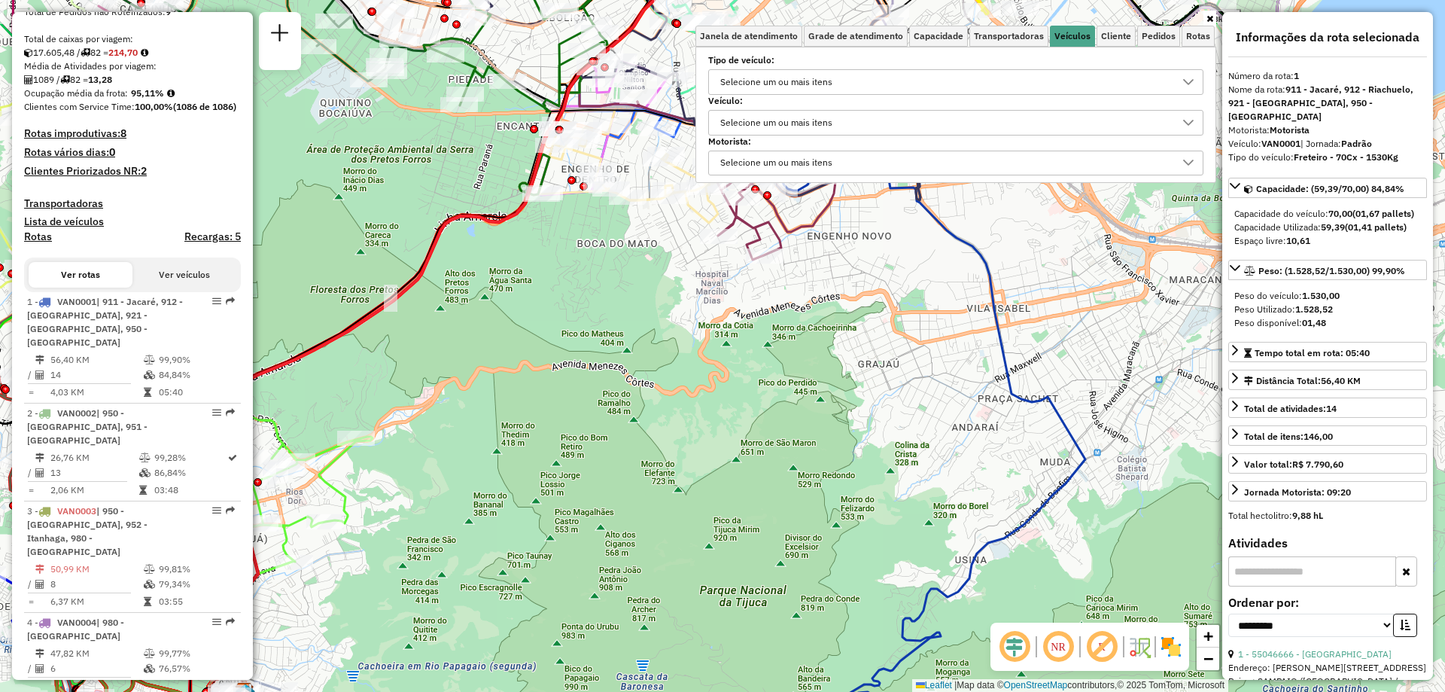
click at [722, 123] on div "Selecione um ou mais itens" at bounding box center [776, 123] width 123 height 24
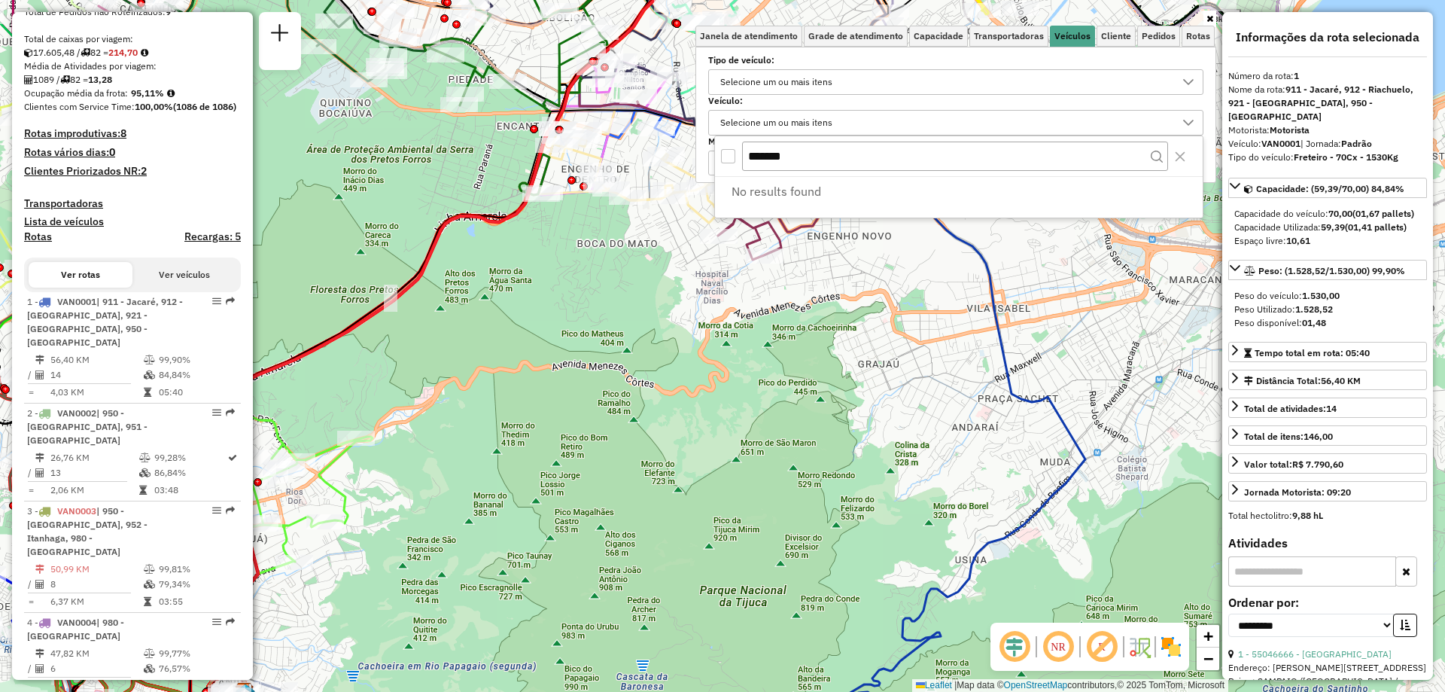
drag, startPoint x: 809, startPoint y: 158, endPoint x: 620, endPoint y: 165, distance: 189.1
click at [620, 165] on body "Aplicando filtros Pop-up bloqueado! Seu navegador bloqueou automáticamente a ab…" at bounding box center [722, 346] width 1445 height 692
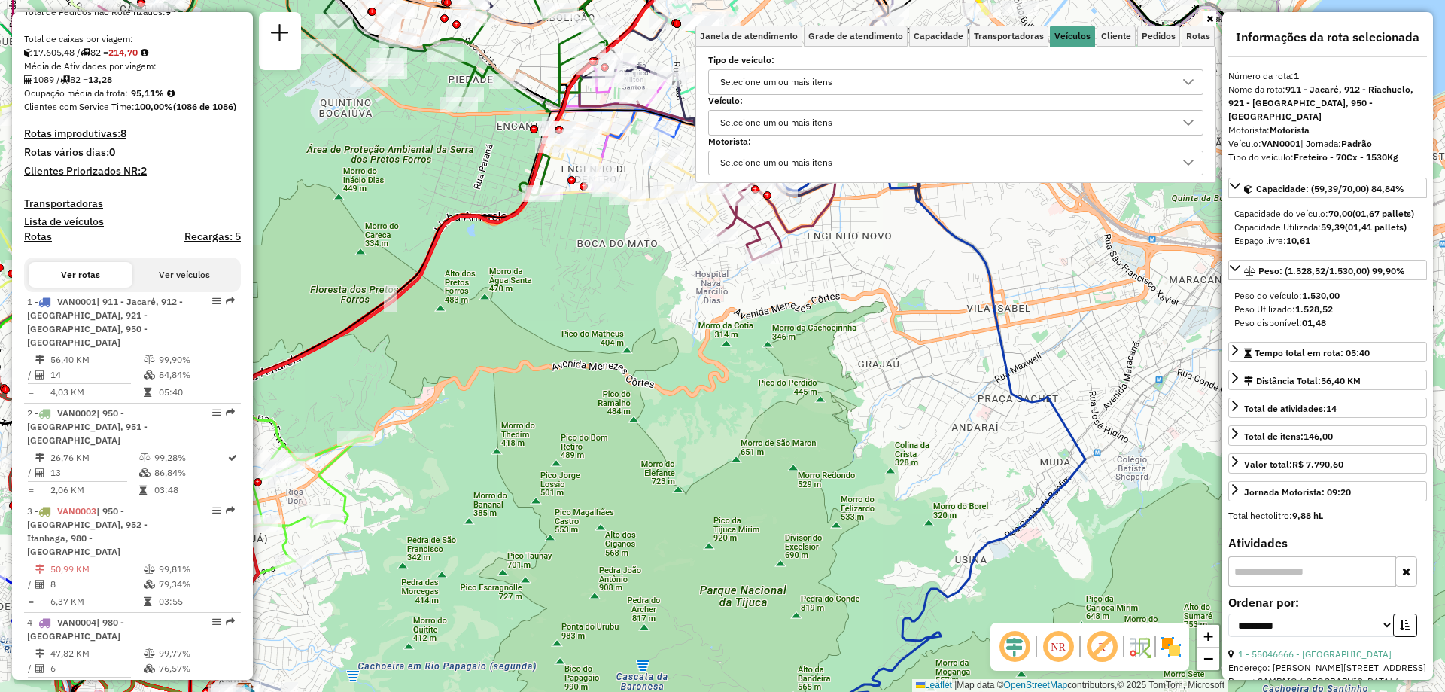
click at [722, 123] on div "Selecione um ou mais itens" at bounding box center [776, 123] width 123 height 24
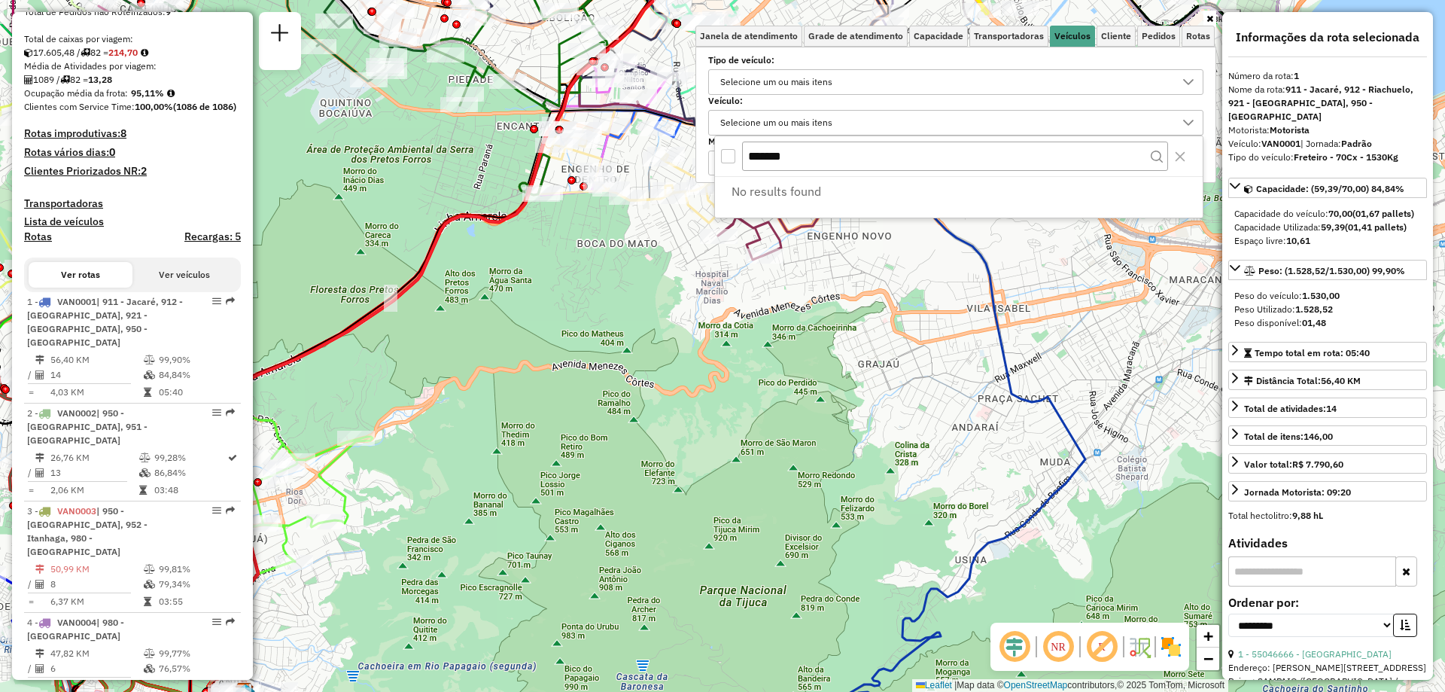
drag, startPoint x: 797, startPoint y: 160, endPoint x: 687, endPoint y: 160, distance: 109.9
click at [687, 160] on body "Aplicando filtros Pop-up bloqueado! Seu navegador bloqueou automáticamente a ab…" at bounding box center [722, 346] width 1445 height 692
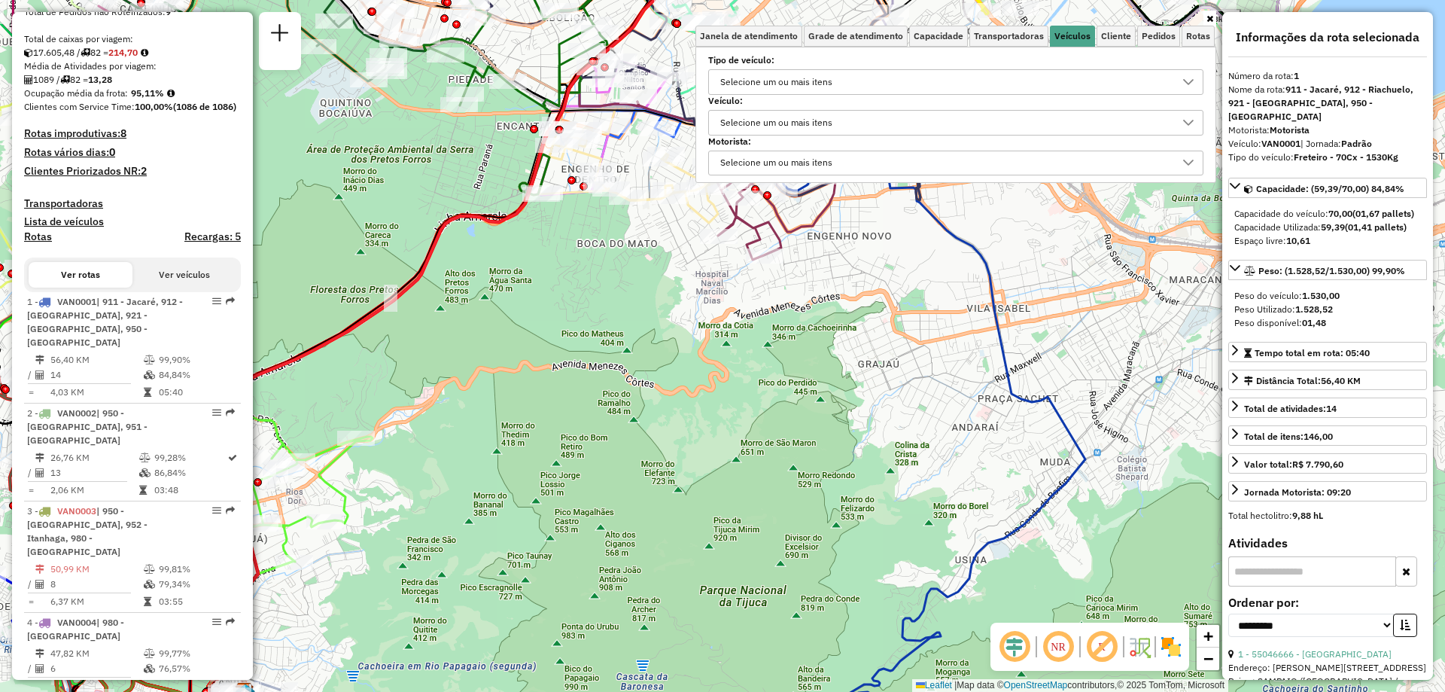
click at [722, 120] on div "Selecione um ou mais itens" at bounding box center [776, 123] width 123 height 24
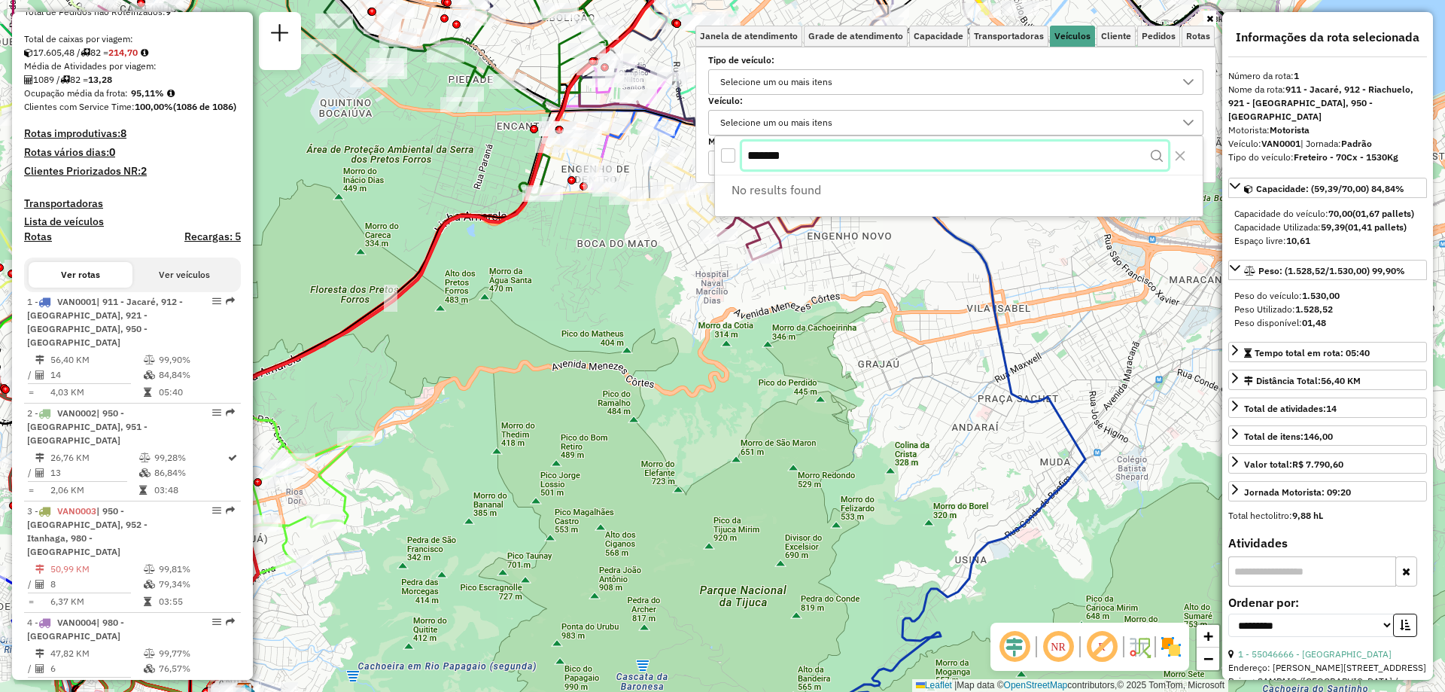
click at [656, 154] on body "Aplicando filtros Pop-up bloqueado! Seu navegador bloqueou automáticamente a ab…" at bounding box center [722, 346] width 1445 height 692
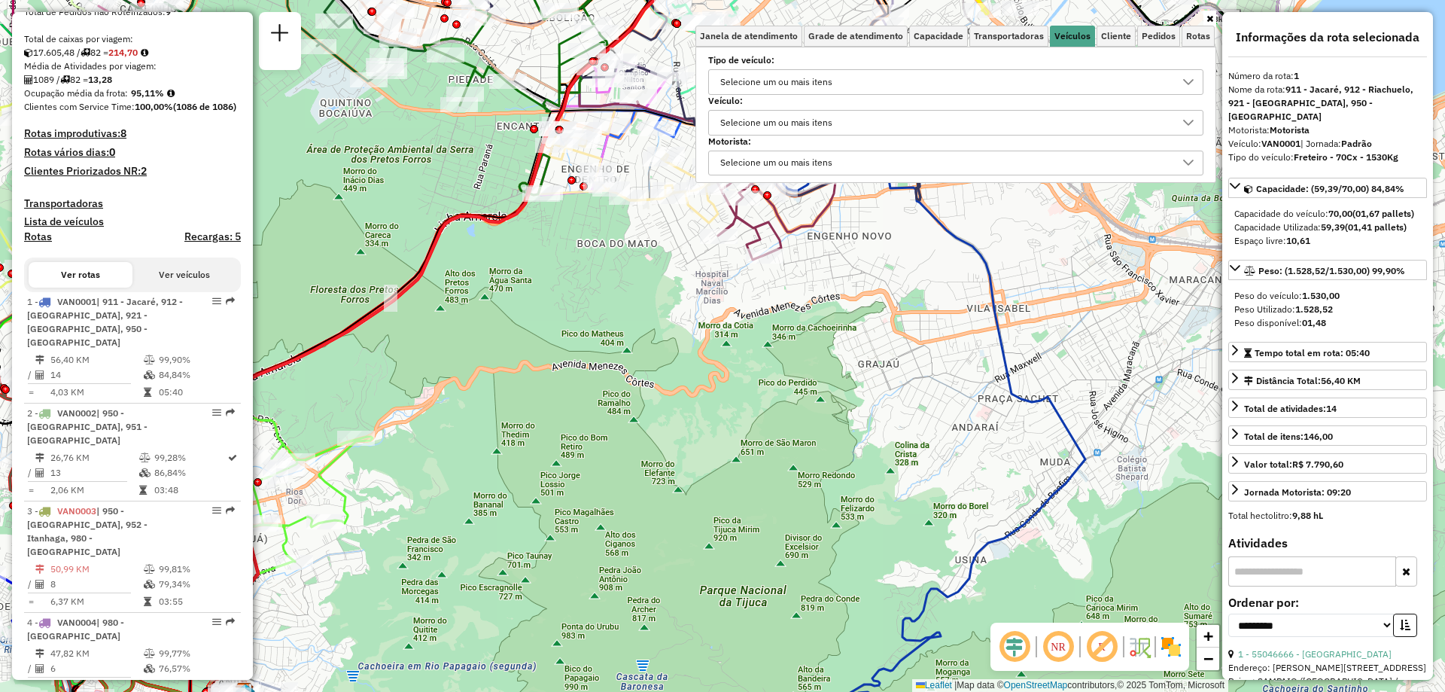
click at [722, 120] on div "Selecione um ou mais itens" at bounding box center [776, 123] width 123 height 24
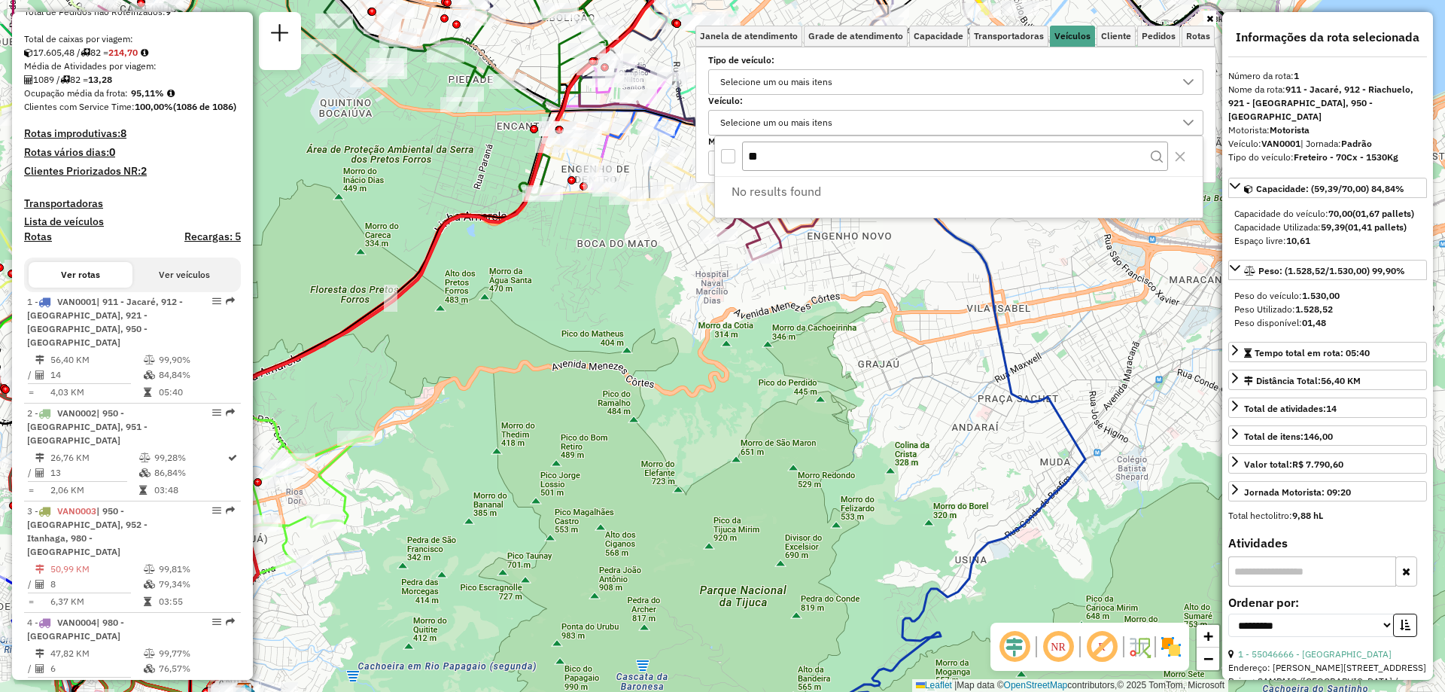
type input "*"
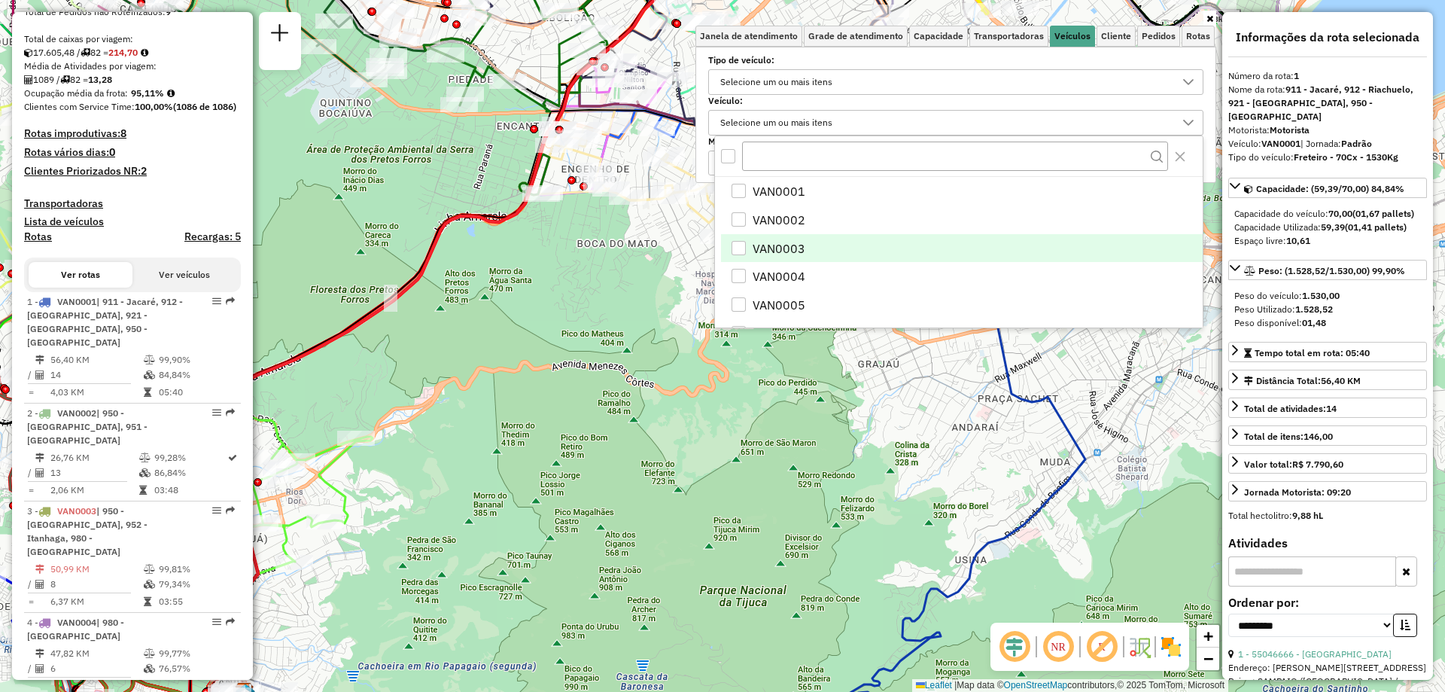
click at [722, 243] on div "VAN0003" at bounding box center [739, 248] width 14 height 14
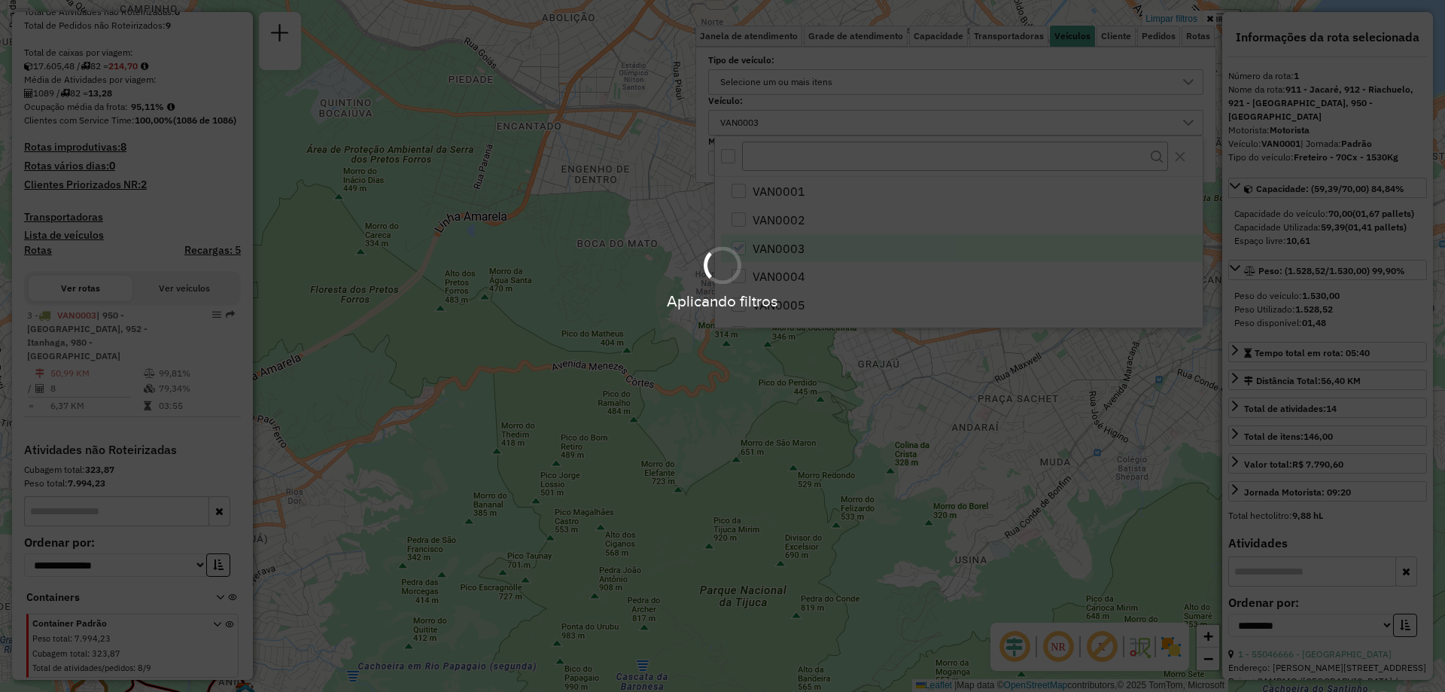
scroll to position [151, 0]
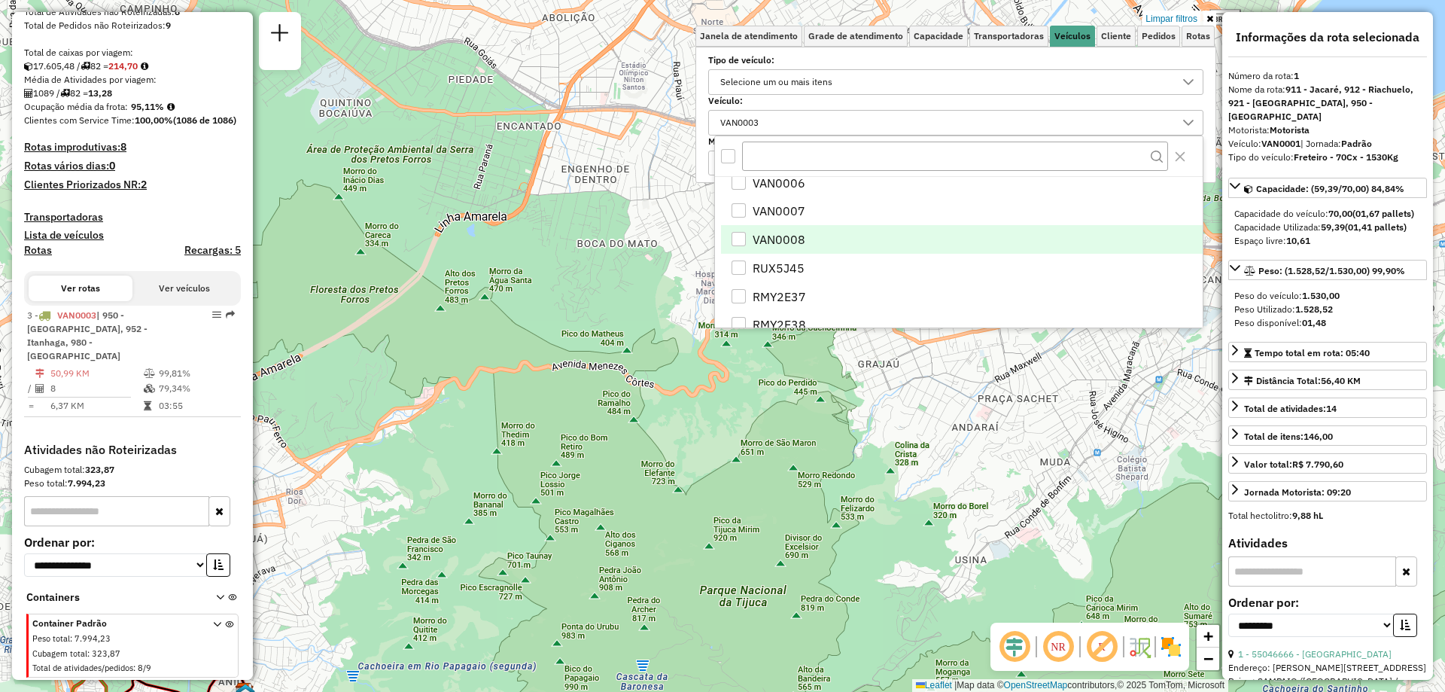
click at [722, 242] on div "VAN0008" at bounding box center [739, 239] width 14 height 14
click at [722, 364] on div "Limpar filtros Janela de atendimento Grade de atendimento Capacidade Transporta…" at bounding box center [722, 346] width 1445 height 692
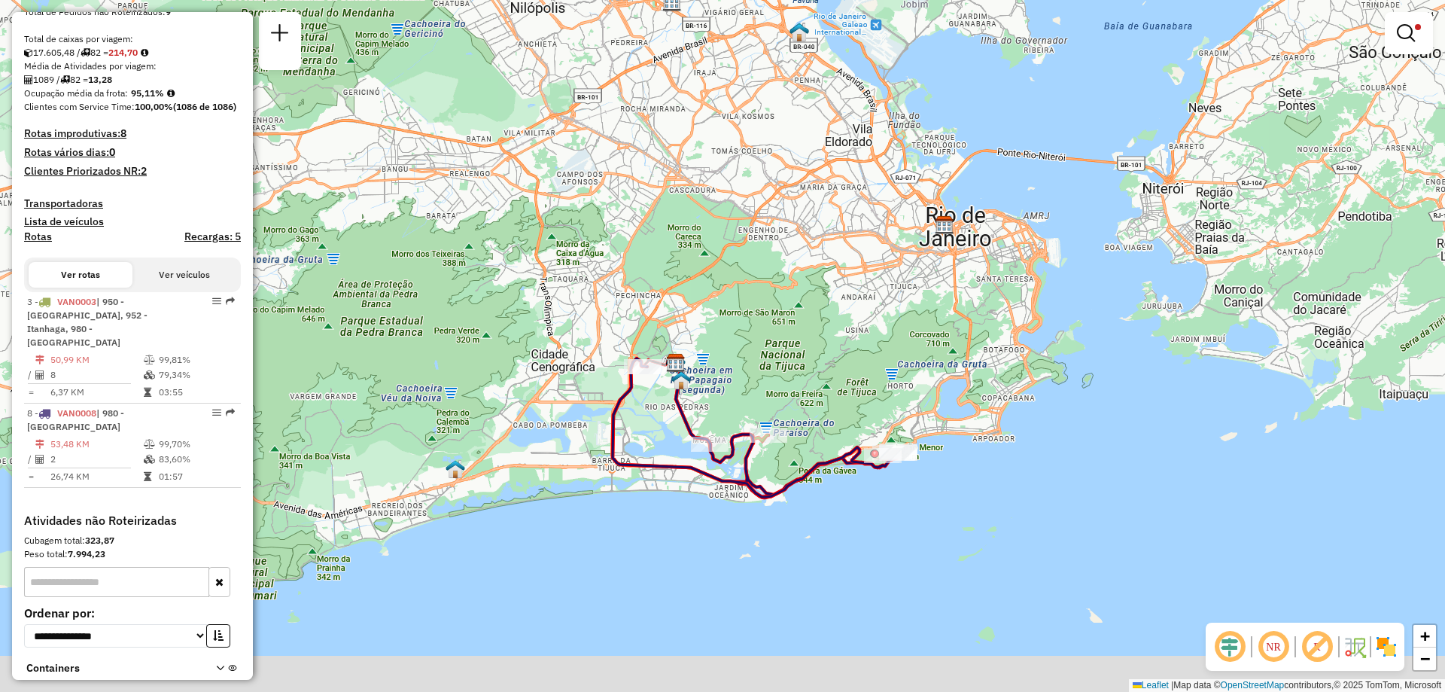
drag, startPoint x: 746, startPoint y: 425, endPoint x: 729, endPoint y: 332, distance: 94.2
click at [722, 332] on div "Limpar filtros Janela de atendimento Grade de atendimento Capacidade Transporta…" at bounding box center [722, 346] width 1445 height 692
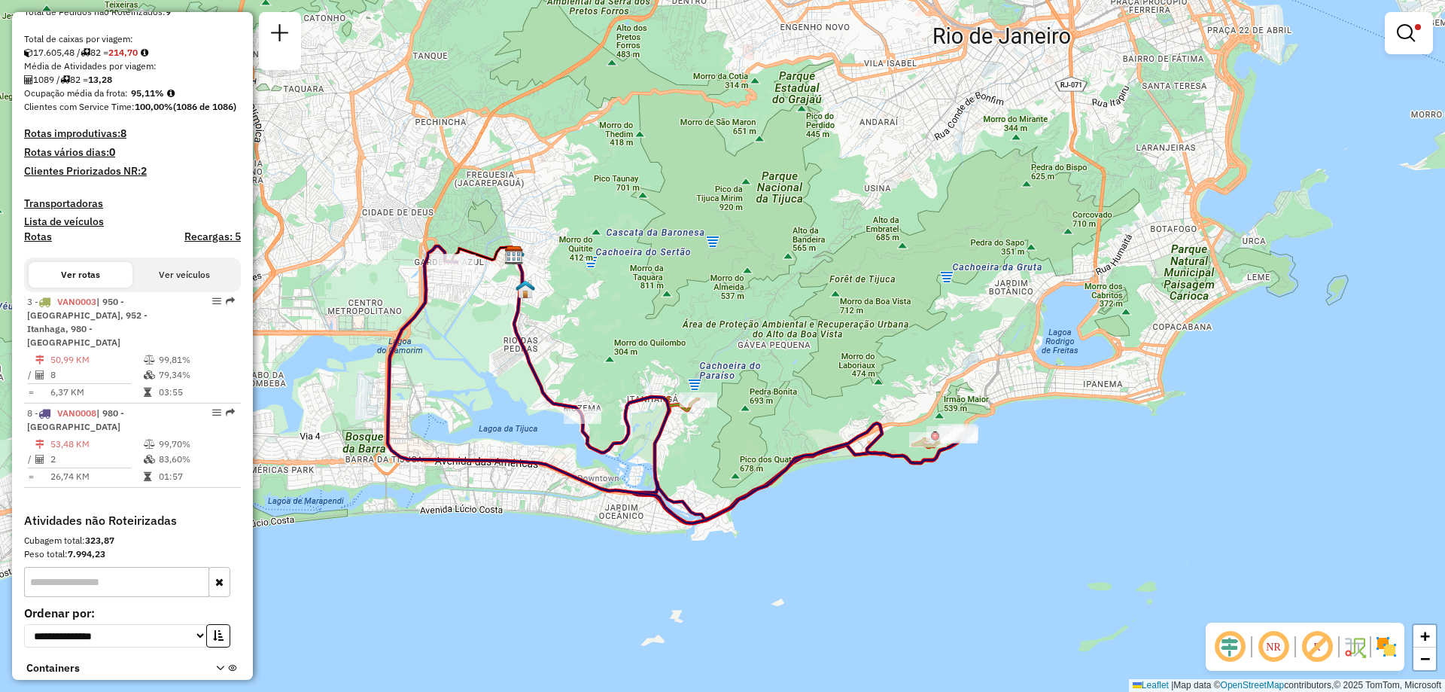
drag, startPoint x: 1098, startPoint y: 438, endPoint x: 1011, endPoint y: 402, distance: 94.5
click at [722, 402] on div "Limpar filtros Janela de atendimento Grade de atendimento Capacidade Transporta…" at bounding box center [722, 346] width 1445 height 692
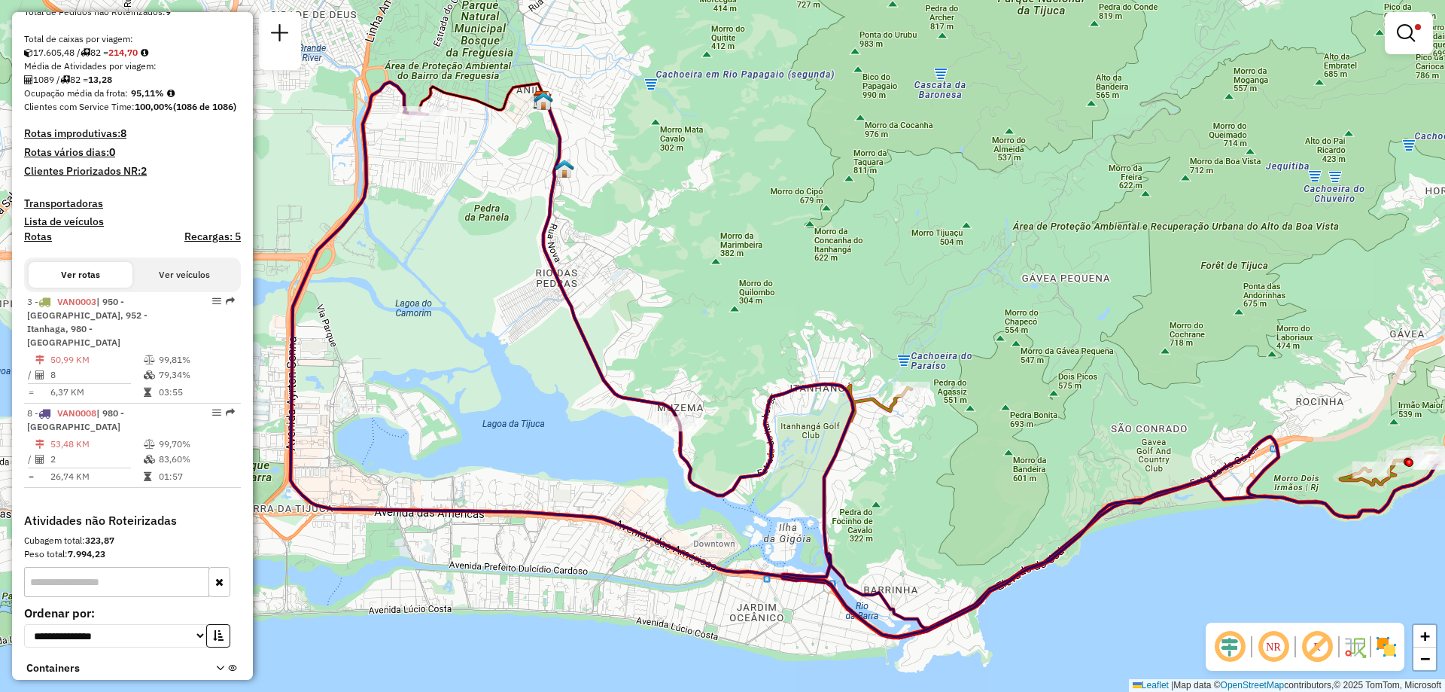
drag, startPoint x: 528, startPoint y: 363, endPoint x: 718, endPoint y: 394, distance: 193.1
click at [720, 394] on div "Limpar filtros Janela de atendimento Grade de atendimento Capacidade Transporta…" at bounding box center [722, 346] width 1445 height 692
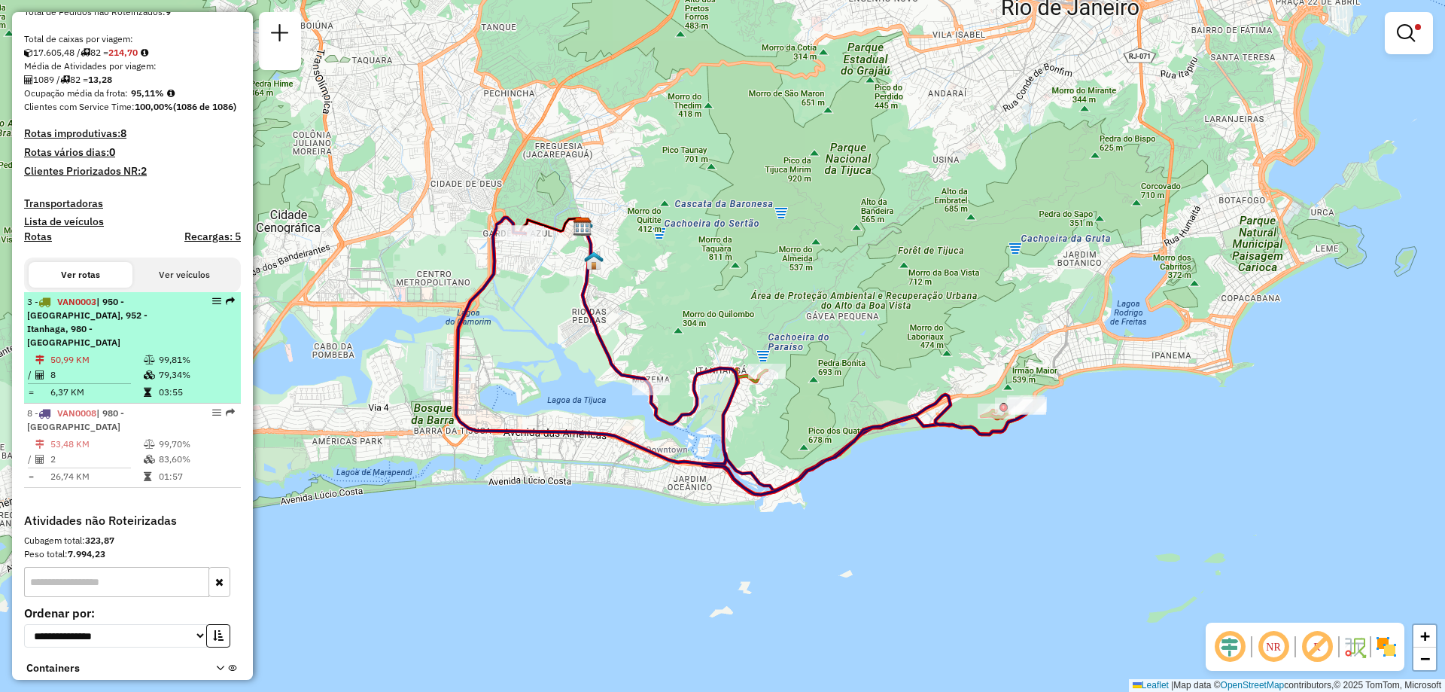
click at [86, 349] on div "3 - VAN0003 | 950 - Morro do Banco, 952 - Itanhaga, 980 - VIDIGAL" at bounding box center [107, 322] width 160 height 54
select select "**********"
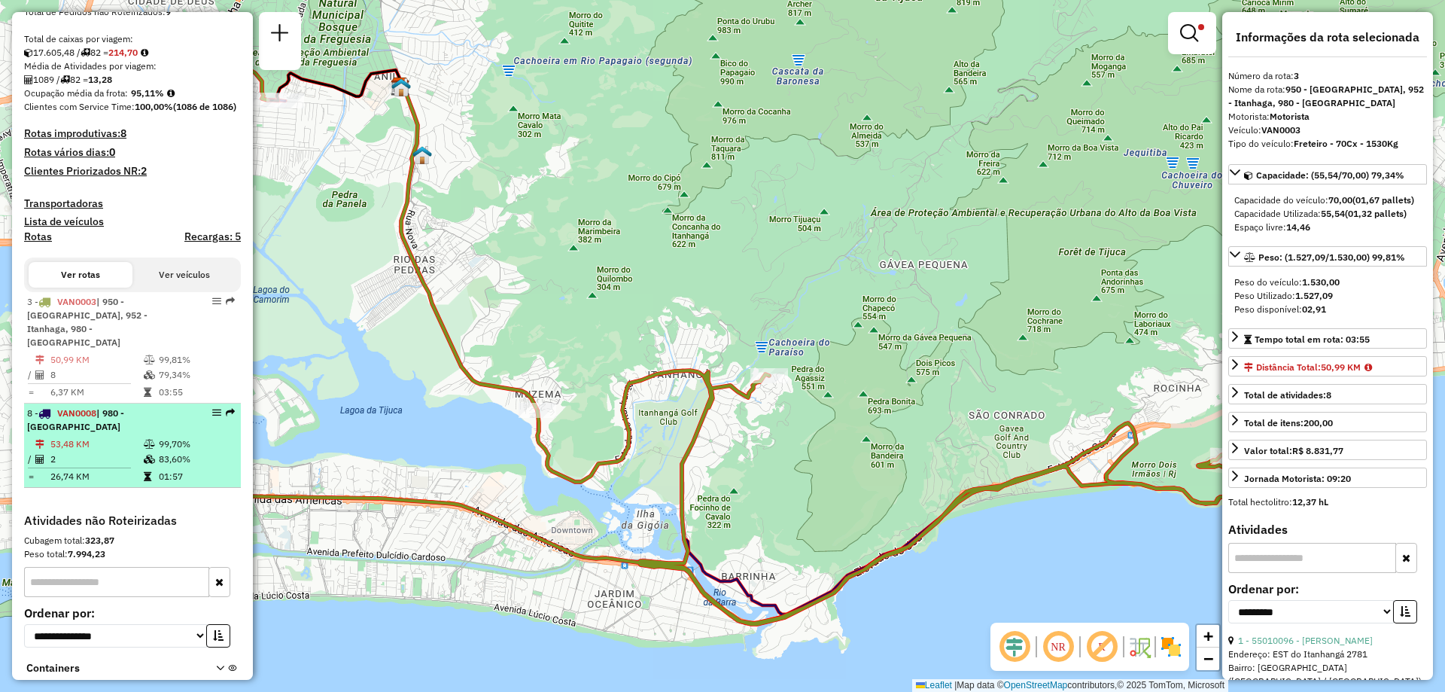
click at [122, 441] on td "53,48 KM" at bounding box center [96, 444] width 93 height 15
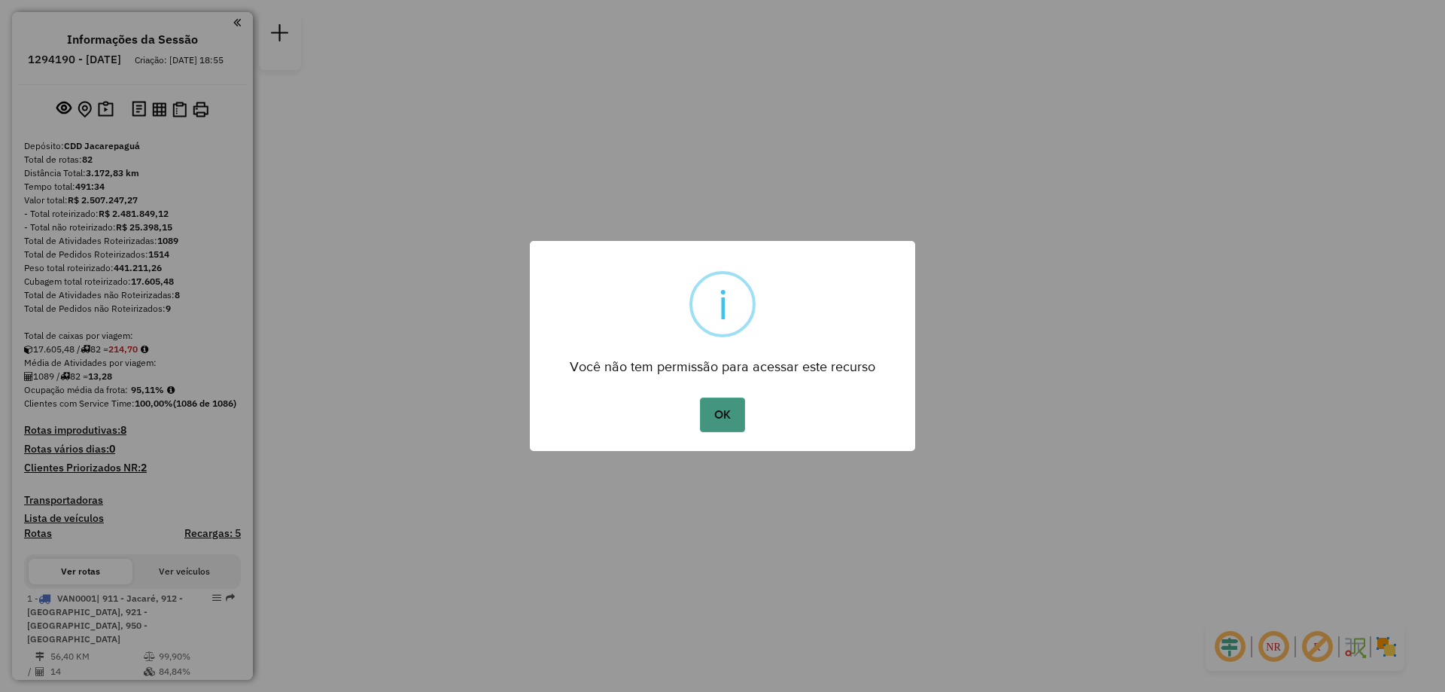
click at [723, 426] on button "OK" at bounding box center [722, 415] width 44 height 35
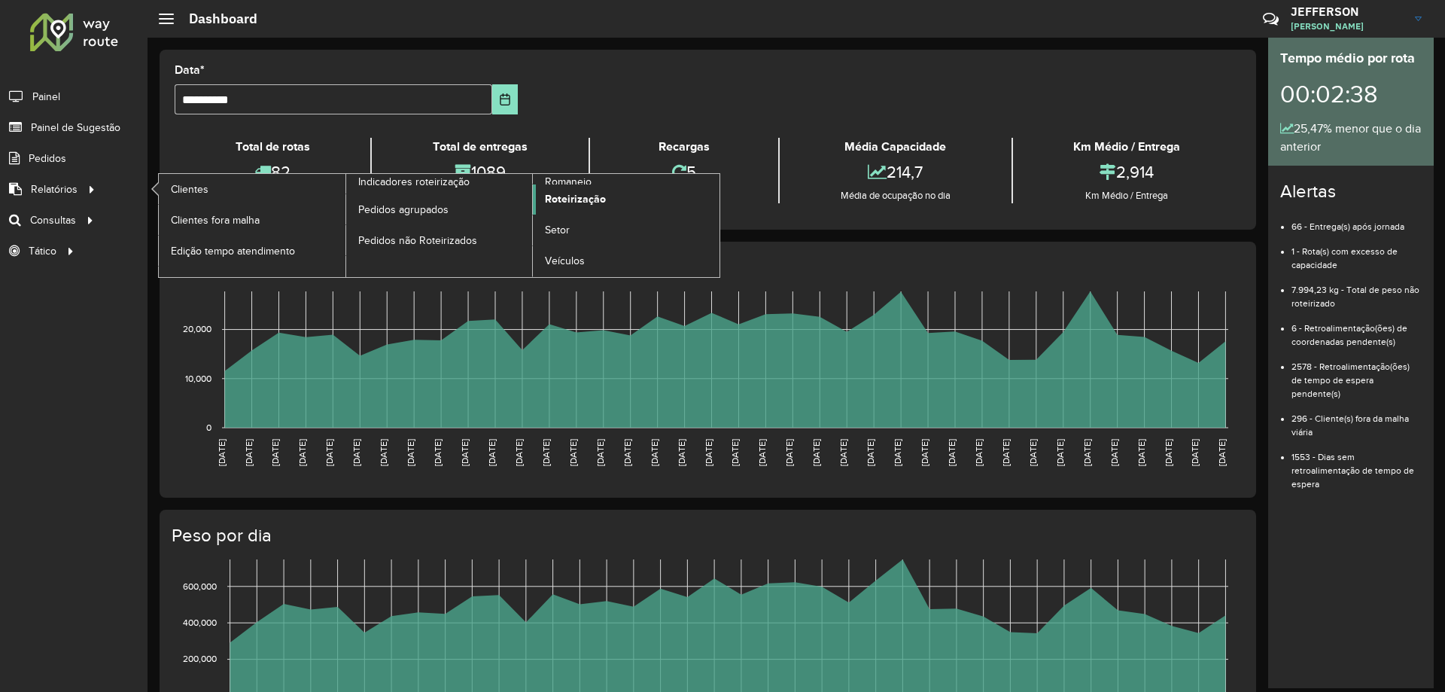
click at [560, 202] on span "Roteirização" at bounding box center [575, 199] width 61 height 16
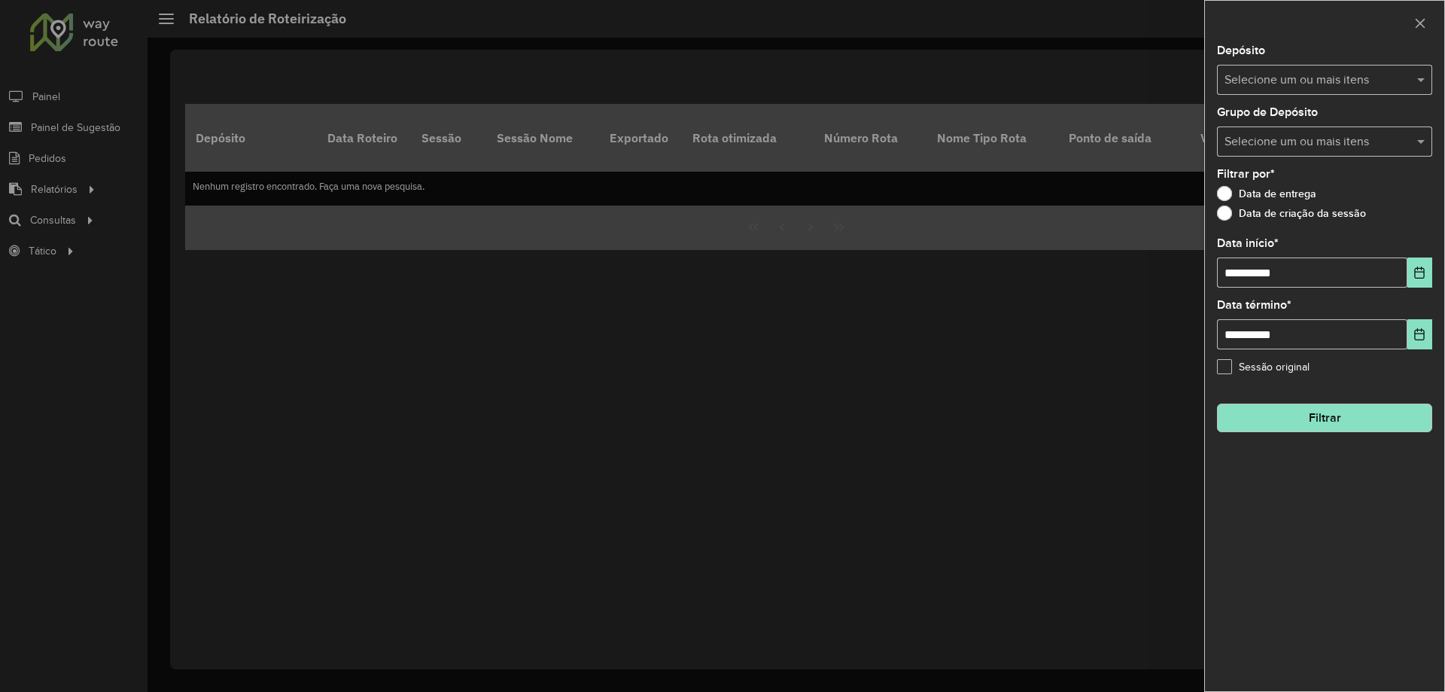
click at [1285, 81] on input "text" at bounding box center [1317, 81] width 193 height 18
click at [1287, 144] on div "CDD Jacarepaguá" at bounding box center [1325, 155] width 214 height 26
click at [1362, 88] on input "text" at bounding box center [1317, 81] width 193 height 18
click at [1340, 152] on div "CDD Jacarepaguá" at bounding box center [1325, 155] width 214 height 26
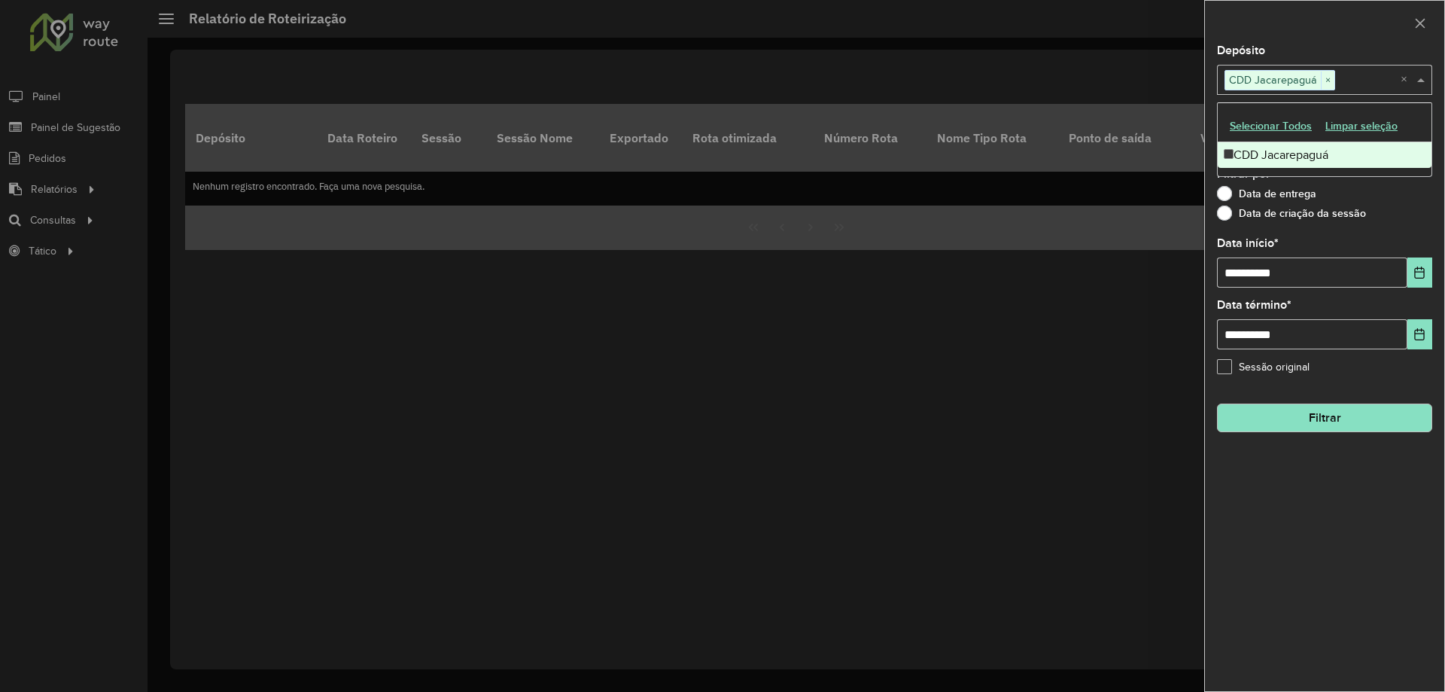
click at [1421, 78] on span at bounding box center [1423, 80] width 19 height 18
click at [1377, 145] on input "text" at bounding box center [1317, 142] width 193 height 18
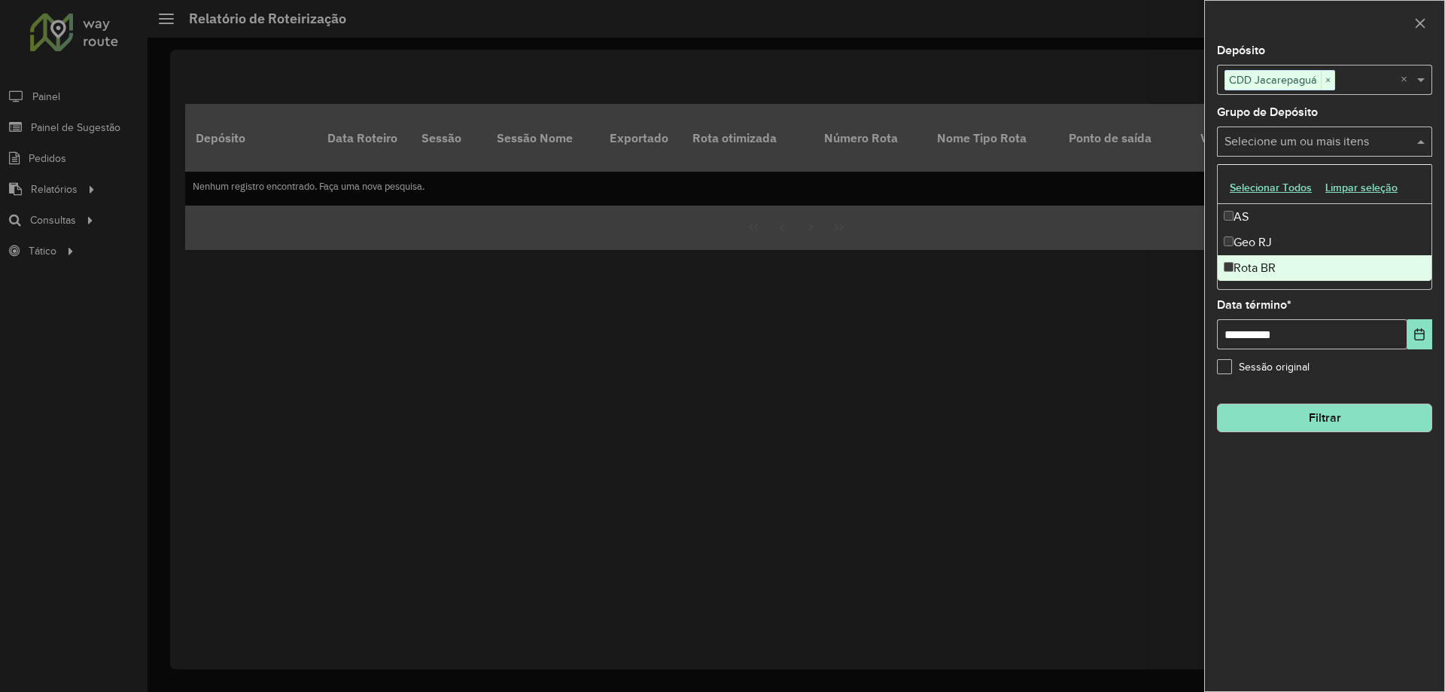
click at [1235, 265] on div "Rota BR" at bounding box center [1325, 268] width 214 height 26
click at [1301, 479] on div "**********" at bounding box center [1324, 368] width 239 height 646
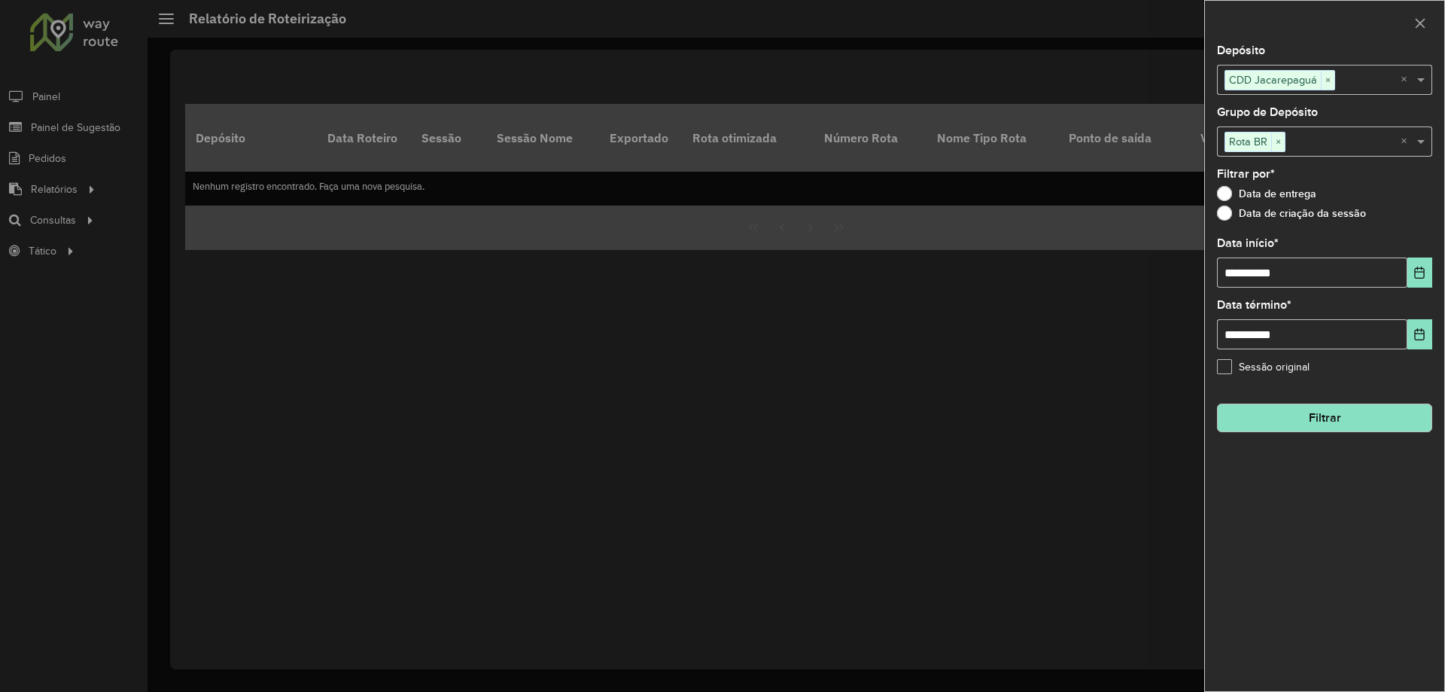
click at [1287, 417] on button "Filtrar" at bounding box center [1324, 418] width 215 height 29
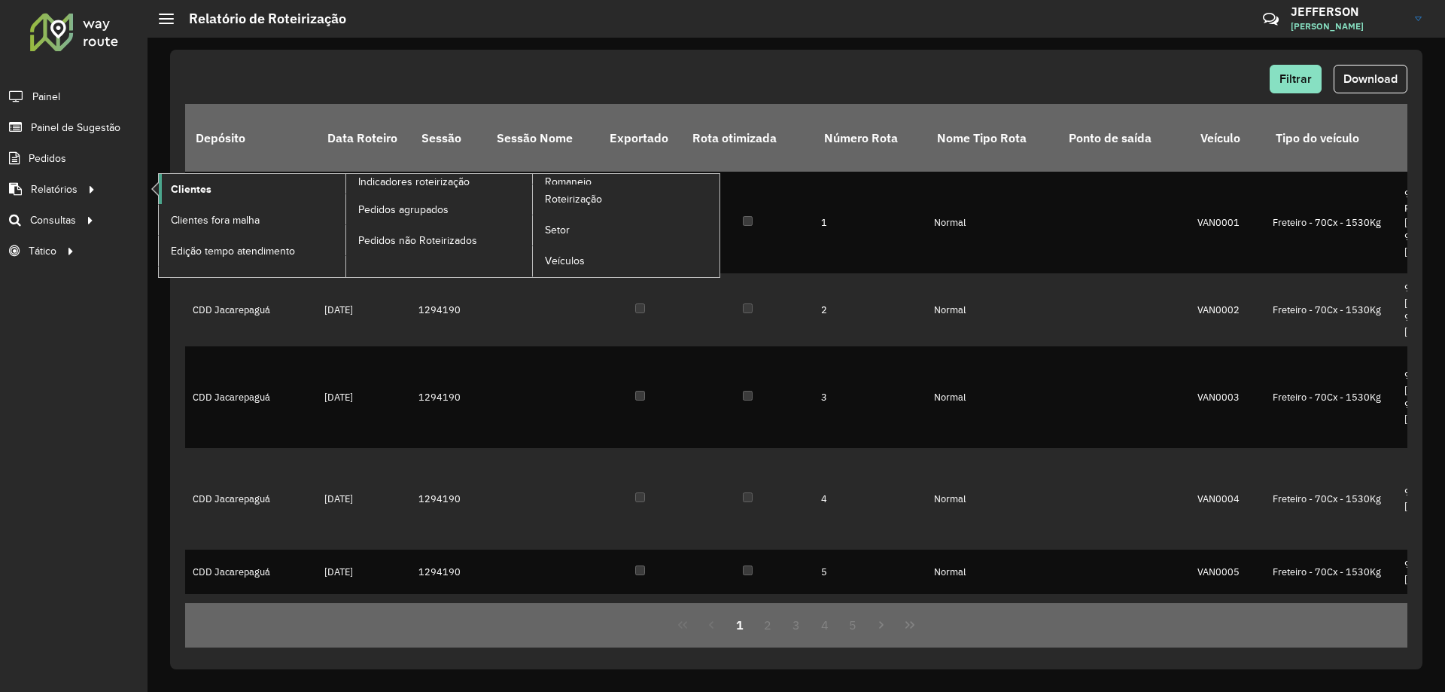
click at [221, 188] on link "Clientes" at bounding box center [252, 189] width 187 height 30
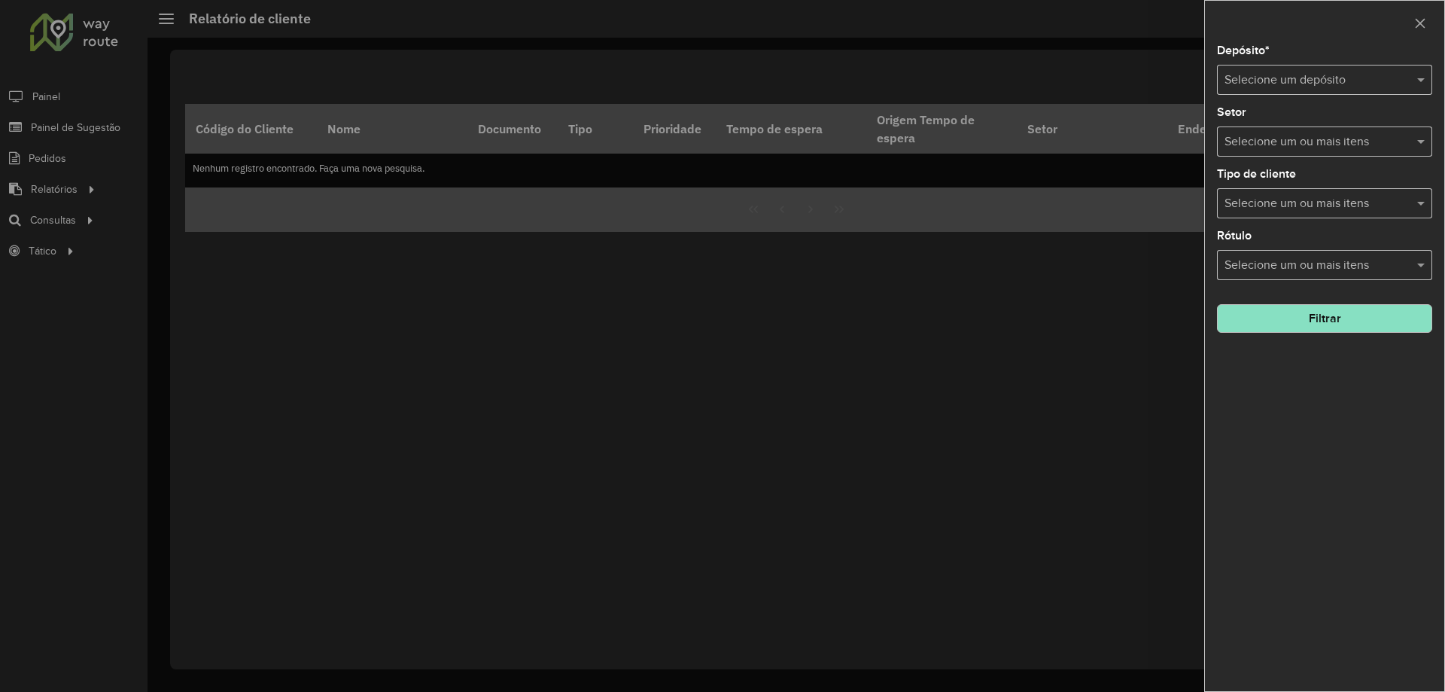
click at [1281, 87] on input "text" at bounding box center [1310, 81] width 170 height 18
